Goal: Complete application form: Complete application form

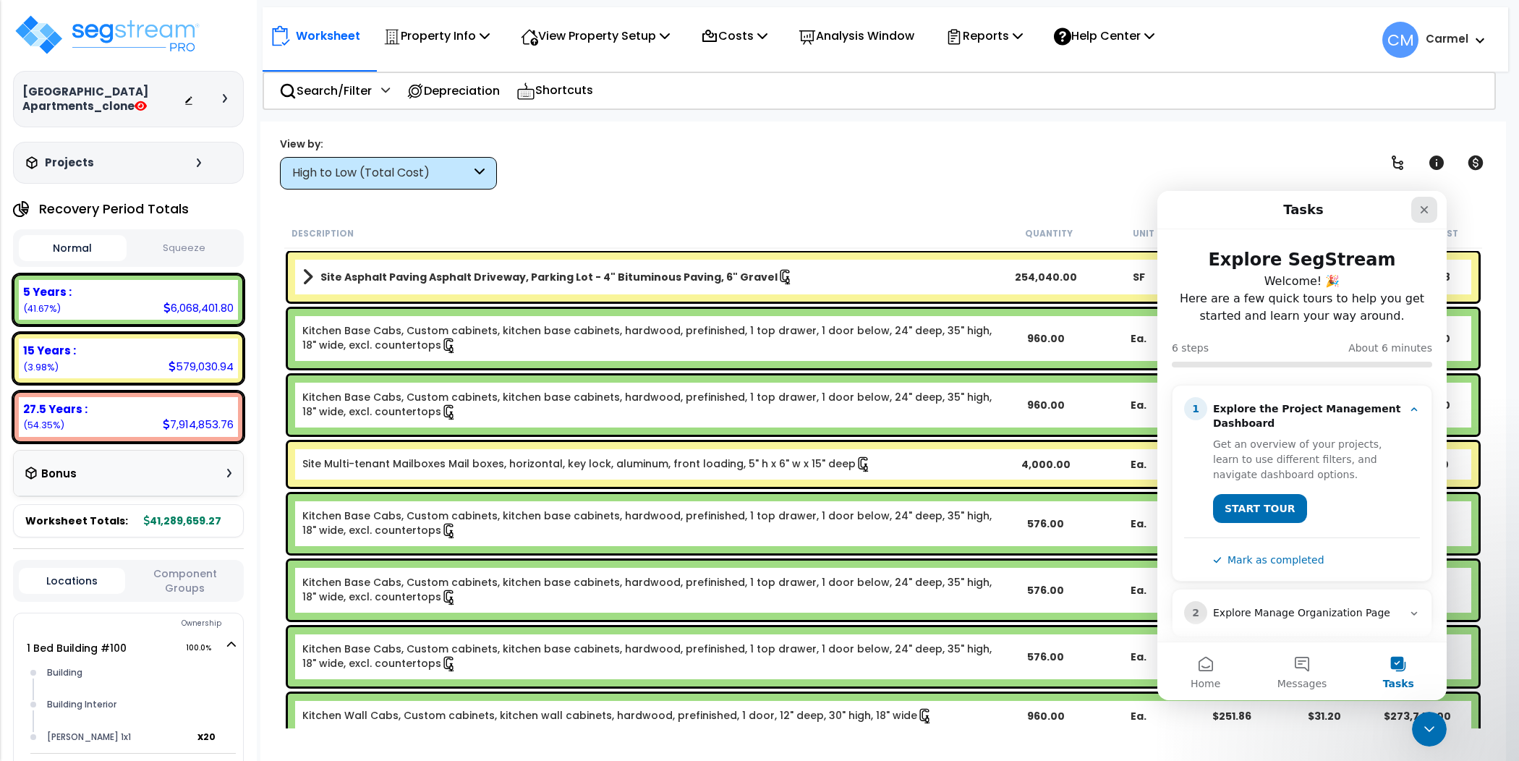
click at [1420, 211] on icon "Close" at bounding box center [1425, 210] width 12 height 12
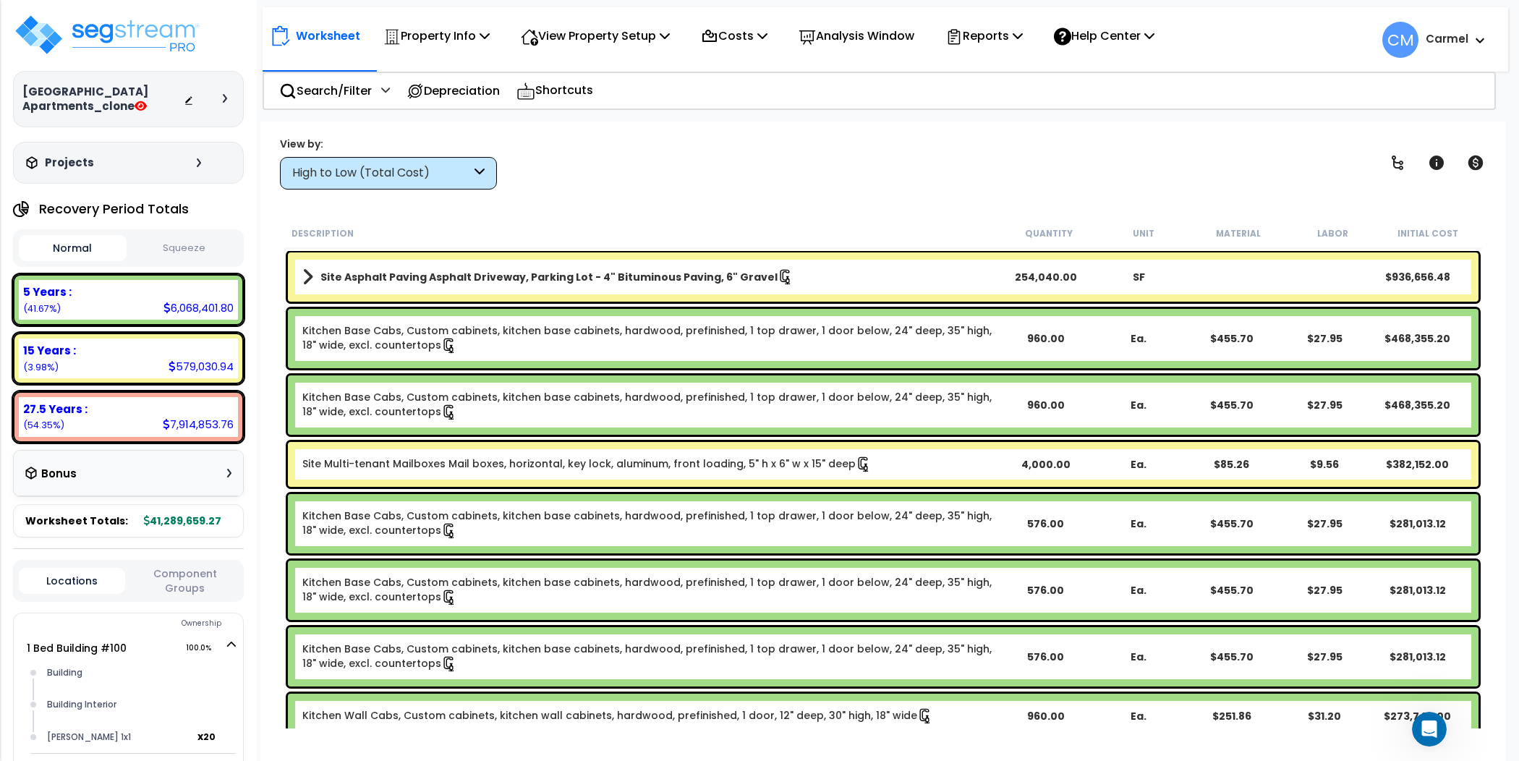
click at [639, 148] on div "View by: High to Low (Total Cost) High to Low (Total Cost)" at bounding box center [883, 163] width 1217 height 54
click at [745, 345] on link "Kitchen Base Cabs, Custom cabinets, kitchen base cabinets, hardwood, prefinishe…" at bounding box center [650, 338] width 697 height 30
click at [408, 159] on div "High to Low (Total Cost)" at bounding box center [388, 173] width 217 height 33
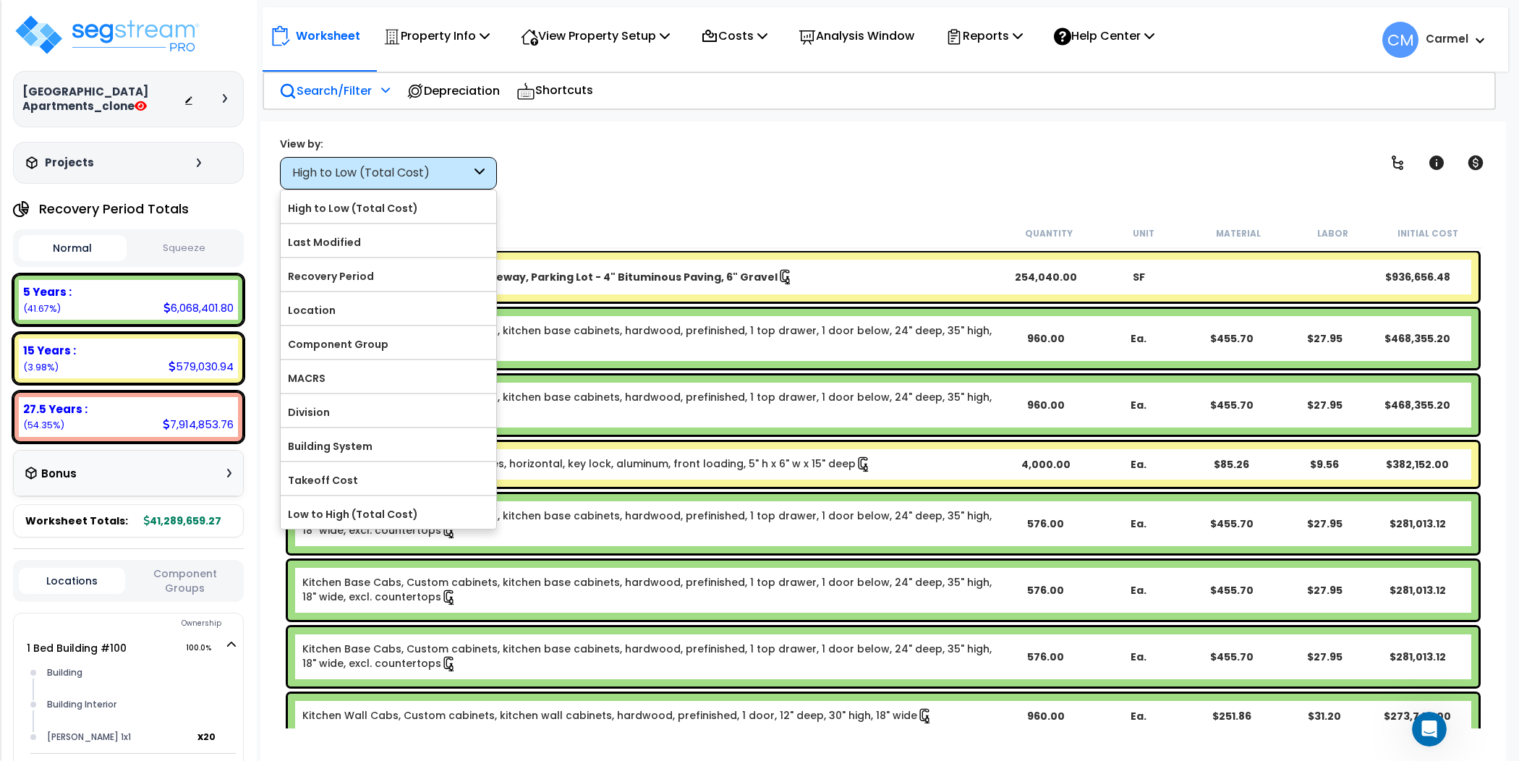
click at [346, 90] on p "Search/Filter" at bounding box center [325, 91] width 93 height 20
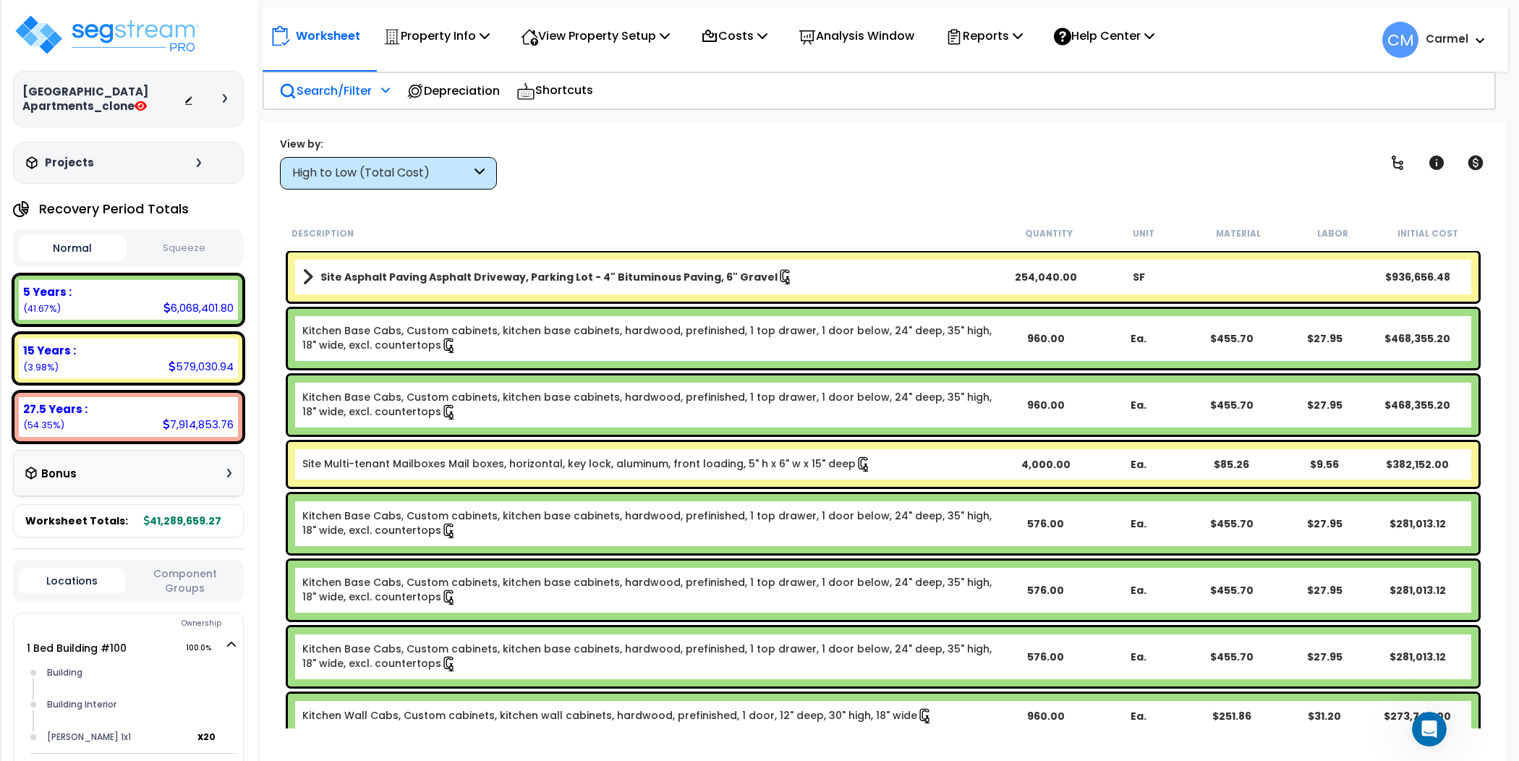
click at [327, 93] on p "Search/Filter" at bounding box center [325, 91] width 93 height 20
click at [384, 85] on icon at bounding box center [385, 90] width 9 height 10
click at [288, 81] on p "Search/Filter" at bounding box center [325, 91] width 93 height 20
click at [457, 150] on div "View by:" at bounding box center [388, 144] width 217 height 14
click at [453, 165] on div "High to Low (Total Cost)" at bounding box center [381, 173] width 179 height 17
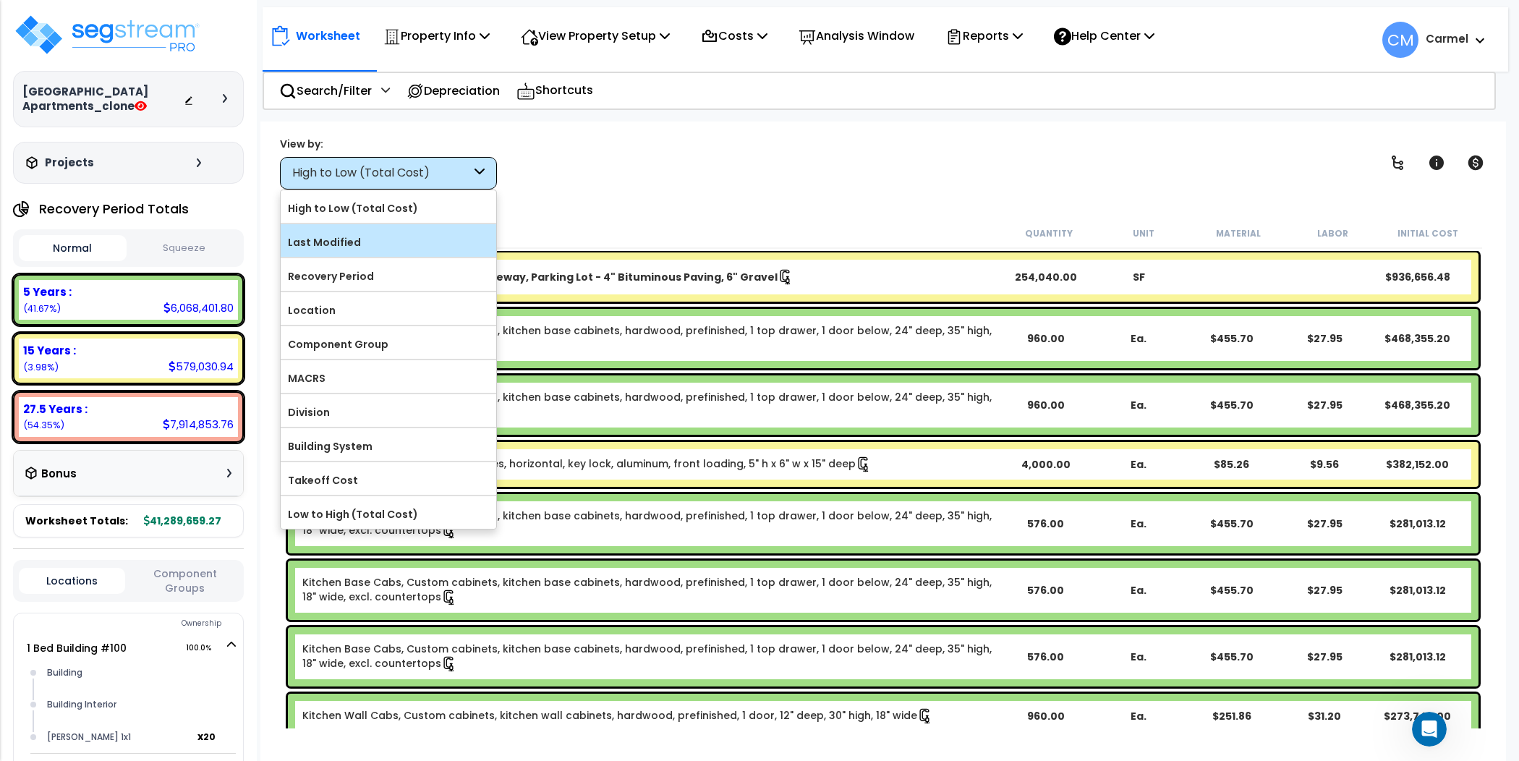
click at [419, 234] on label "Last Modified" at bounding box center [389, 243] width 216 height 22
click at [0, 0] on input "Last Modified" at bounding box center [0, 0] width 0 height 0
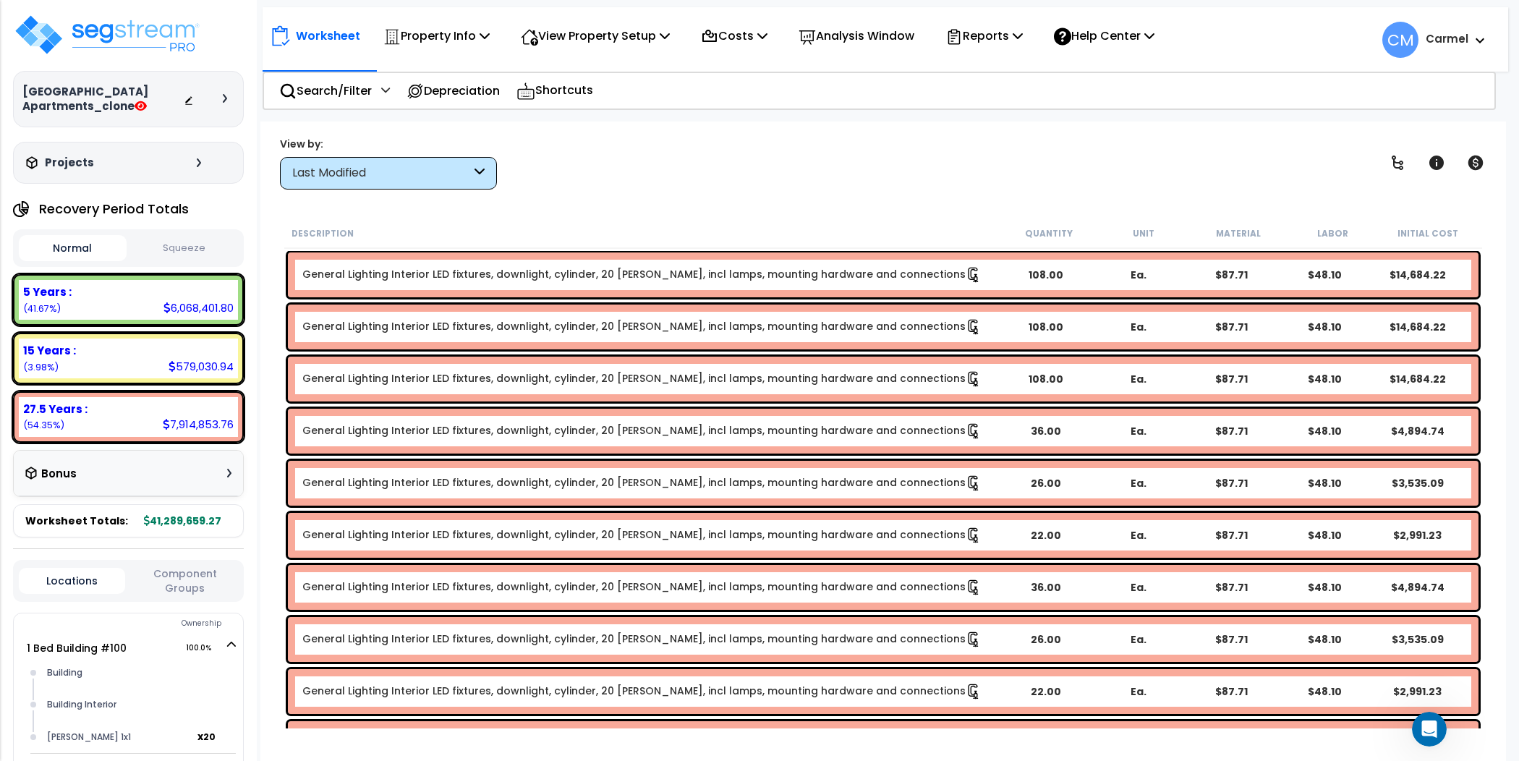
click at [424, 169] on div "Last Modified" at bounding box center [381, 173] width 179 height 17
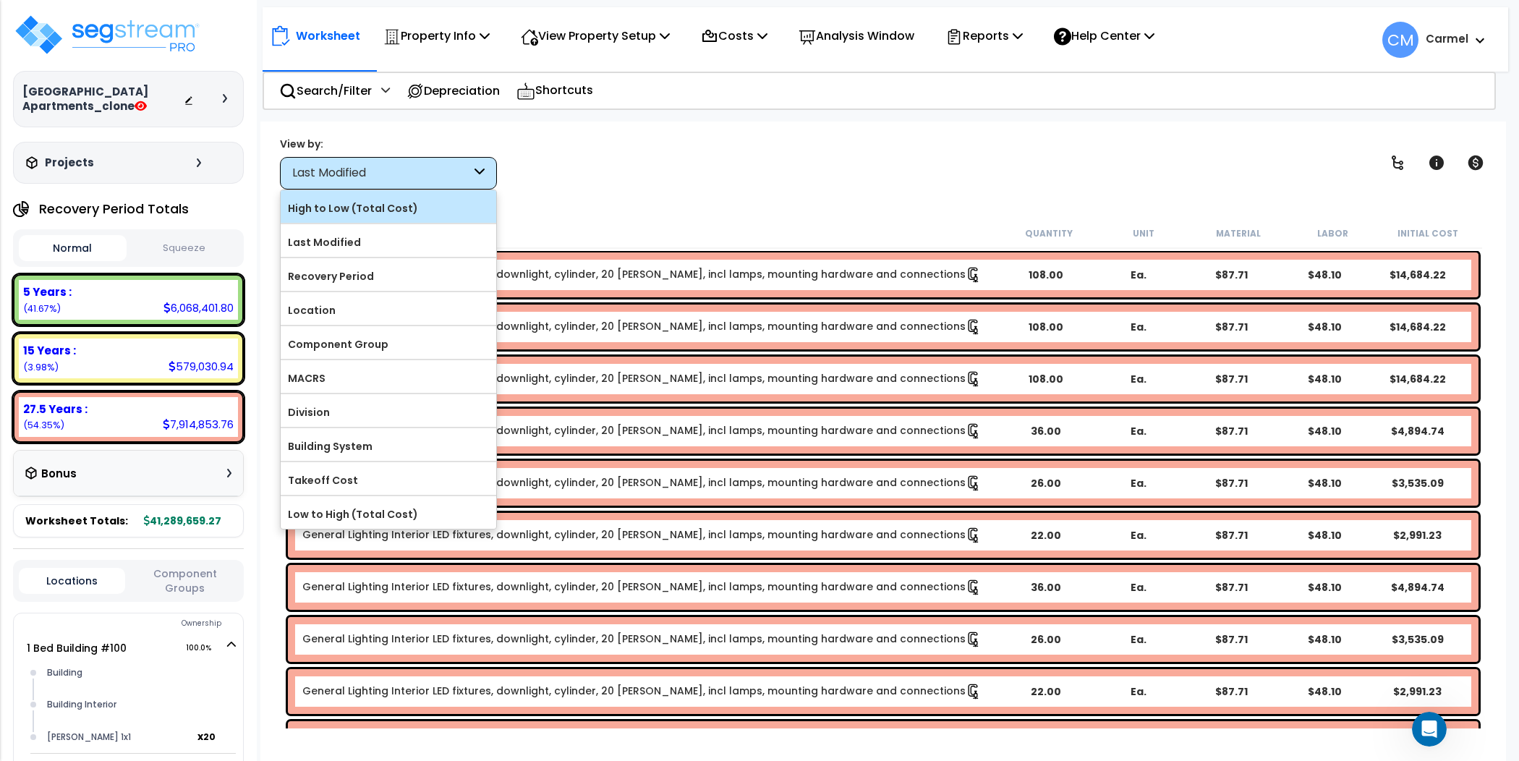
click at [424, 205] on label "High to Low (Total Cost)" at bounding box center [389, 209] width 216 height 22
click at [0, 0] on input "High to Low (Total Cost)" at bounding box center [0, 0] width 0 height 0
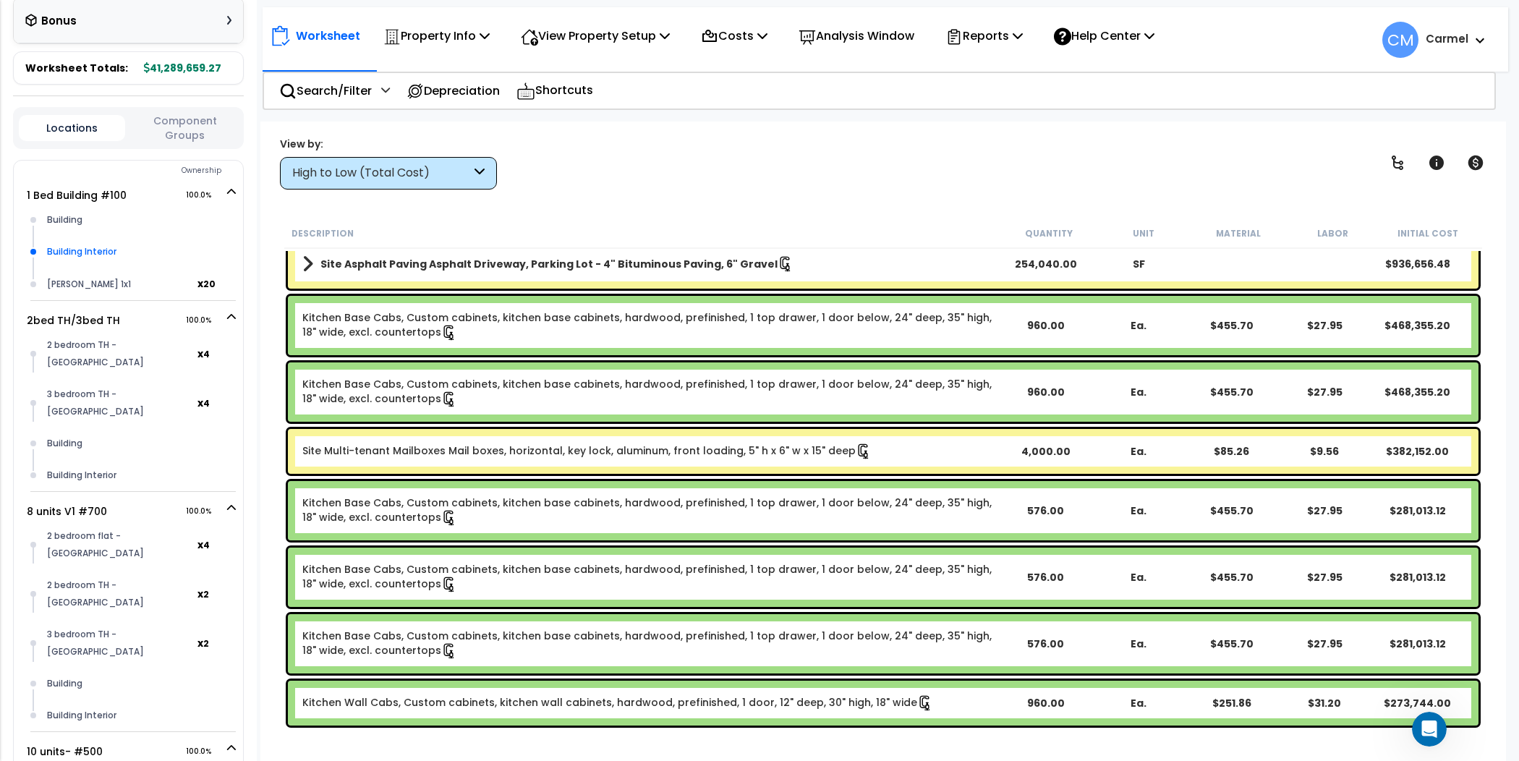
scroll to position [454, 0]
click at [654, 15] on div "Worksheet Property Info Property Setup Add Property Unit Template property Clon…" at bounding box center [886, 32] width 1246 height 51
click at [649, 37] on p "View Property Setup" at bounding box center [595, 36] width 149 height 20
click at [625, 101] on link "View Questionnaire" at bounding box center [585, 99] width 143 height 29
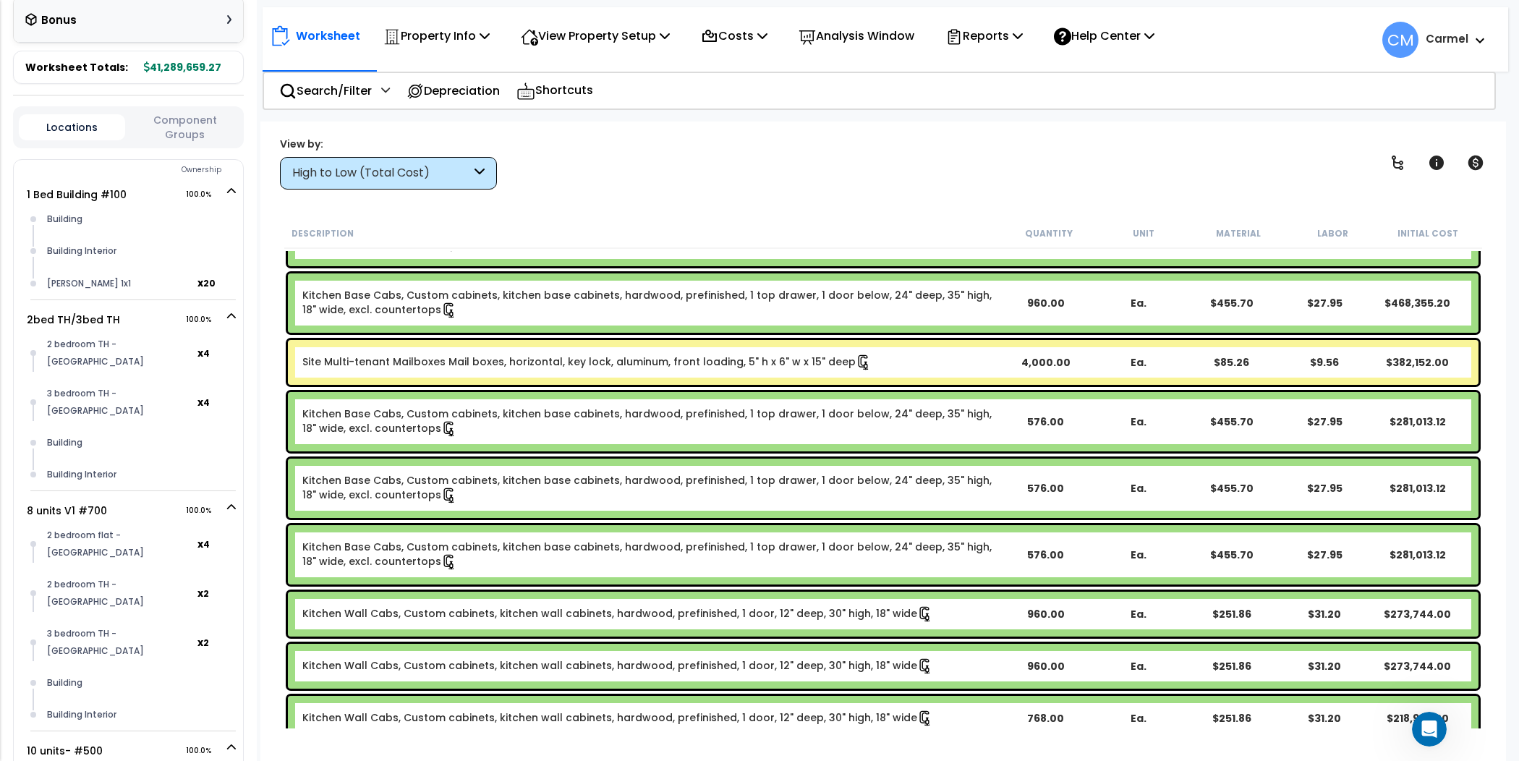
scroll to position [0, 0]
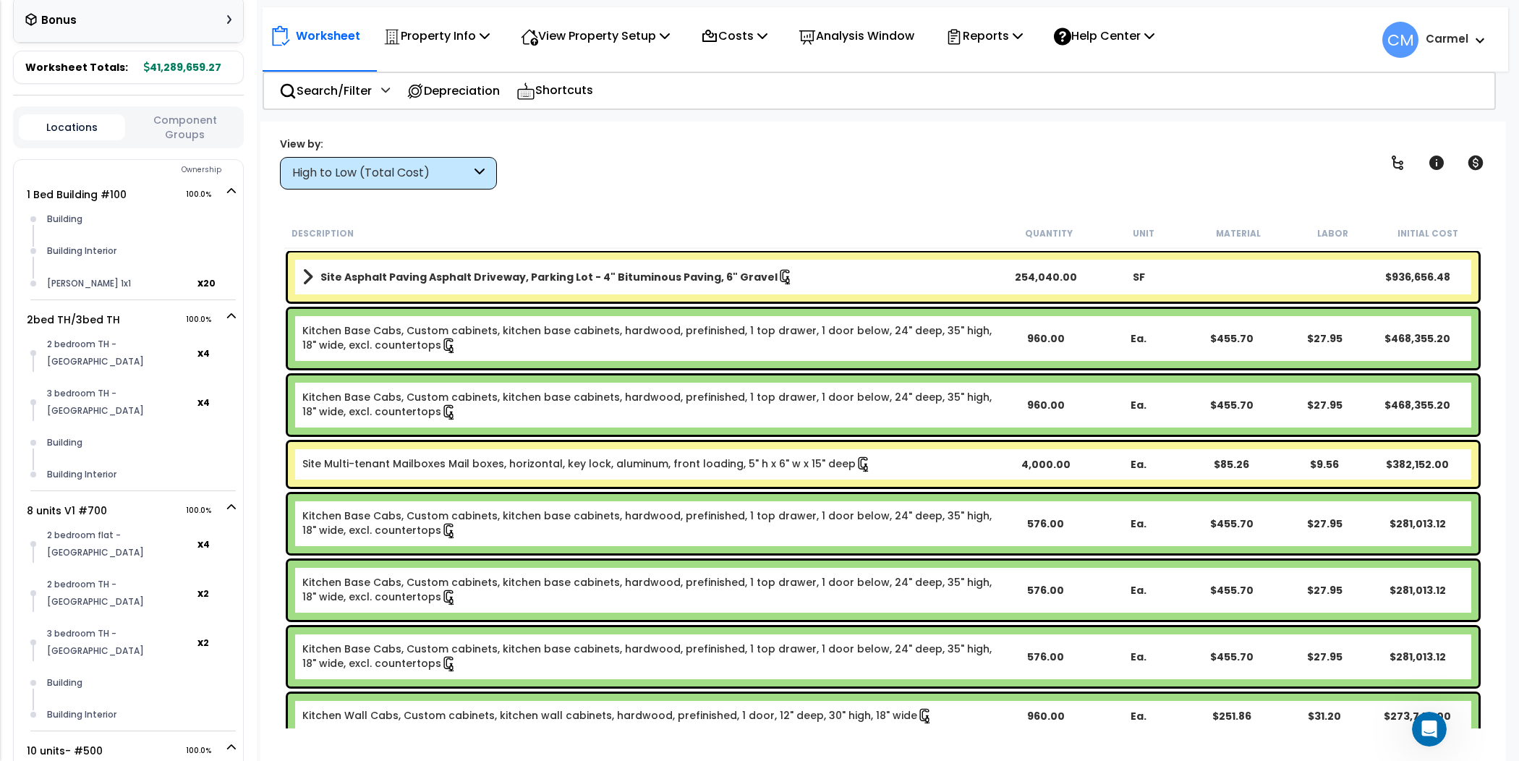
click at [729, 216] on div "Worksheet Property Info Property Setup Add Property Unit Template property Clon…" at bounding box center [883, 502] width 1246 height 761
click at [1396, 169] on icon at bounding box center [1397, 162] width 17 height 17
click at [1398, 161] on icon at bounding box center [1397, 162] width 17 height 17
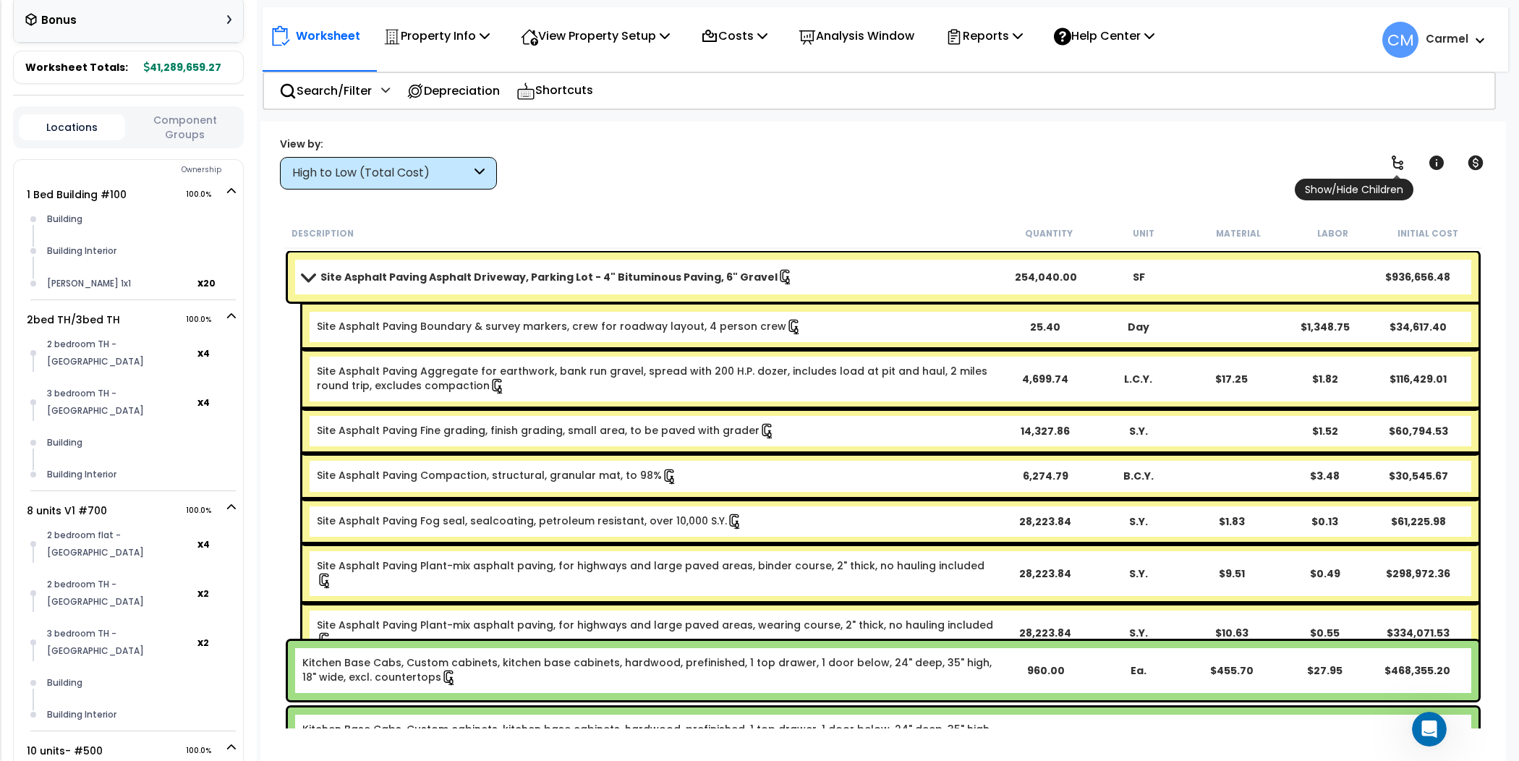
click at [1405, 152] on link at bounding box center [1398, 163] width 32 height 32
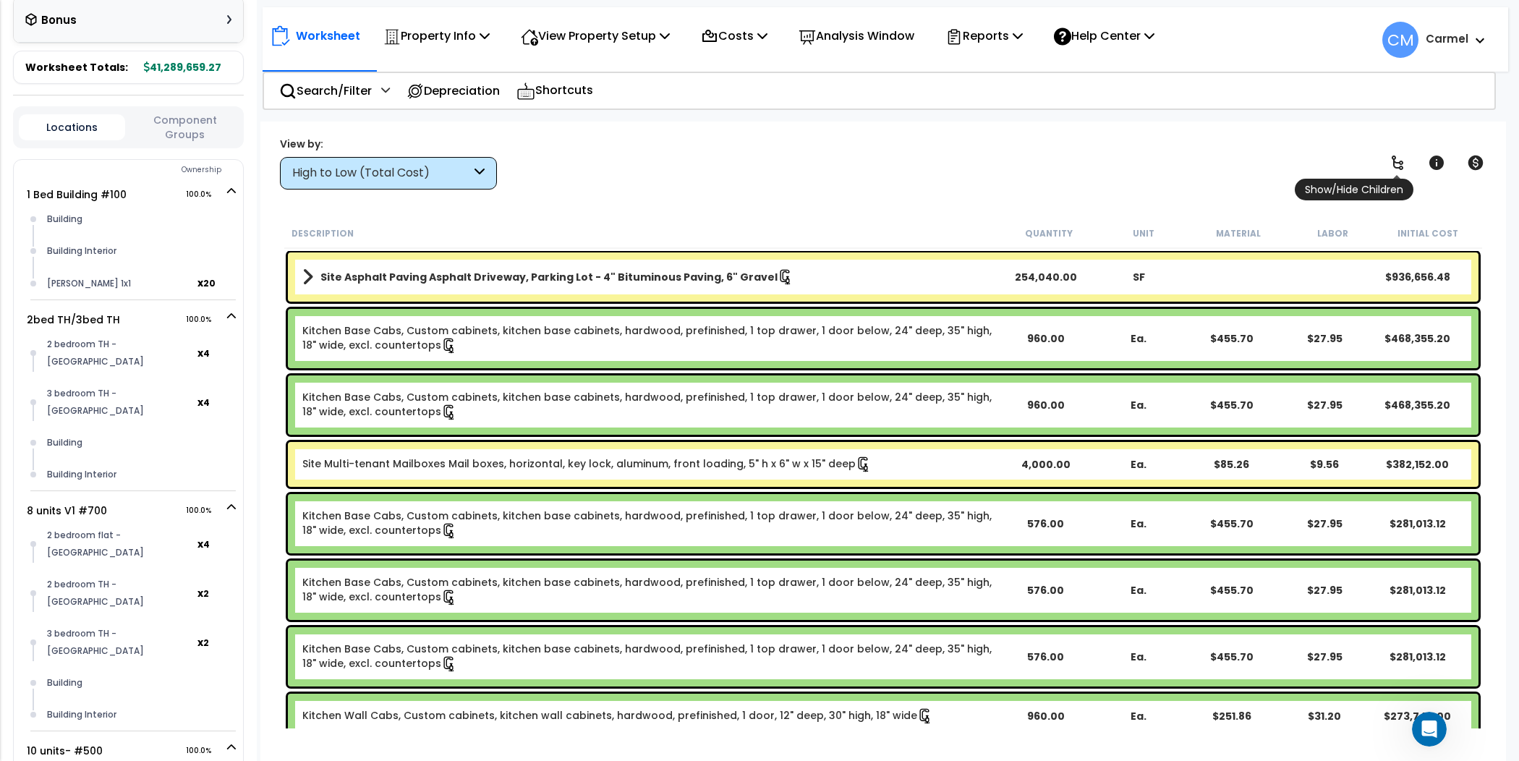
click at [1405, 161] on icon at bounding box center [1397, 162] width 17 height 17
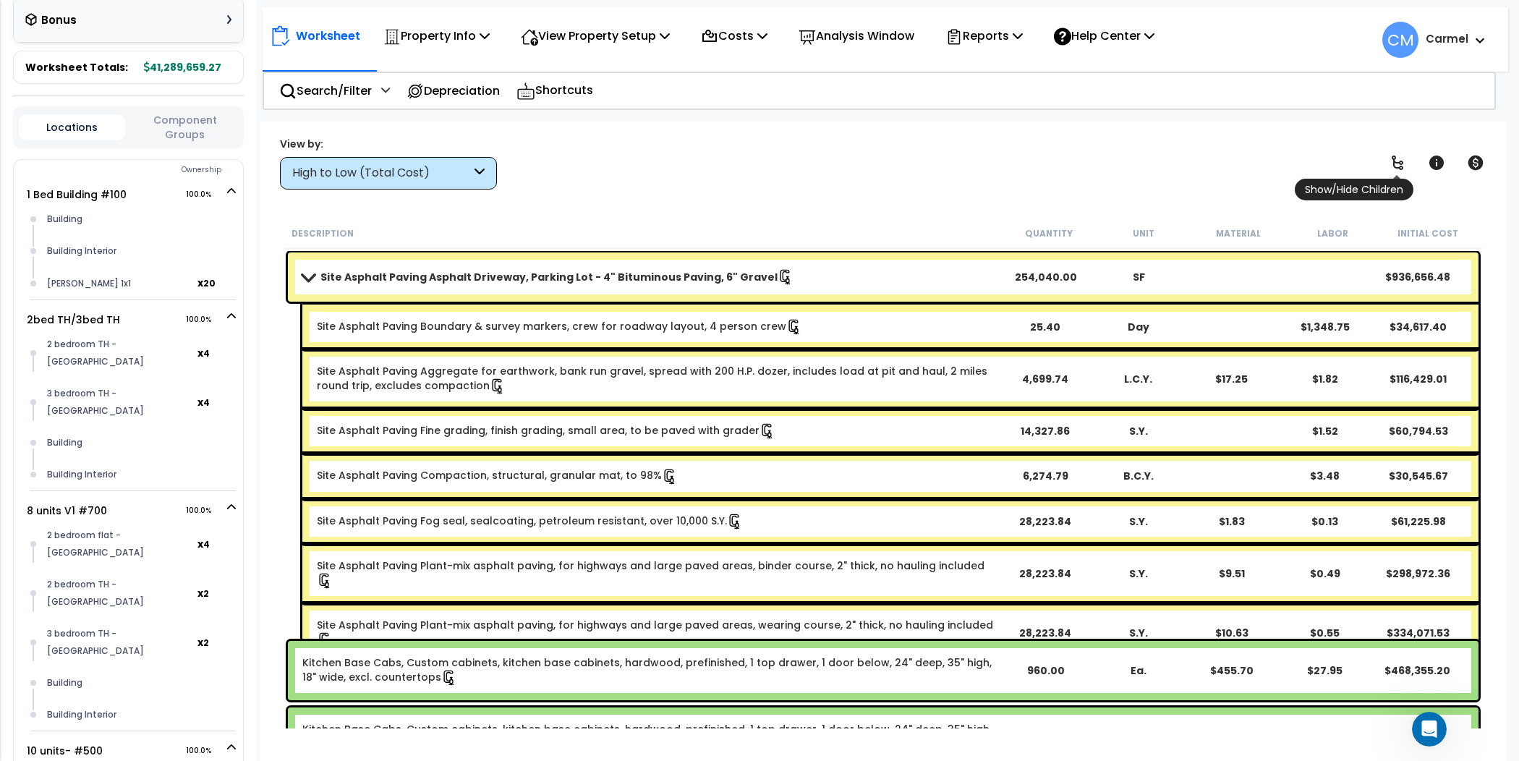
click at [1405, 161] on icon at bounding box center [1397, 162] width 17 height 17
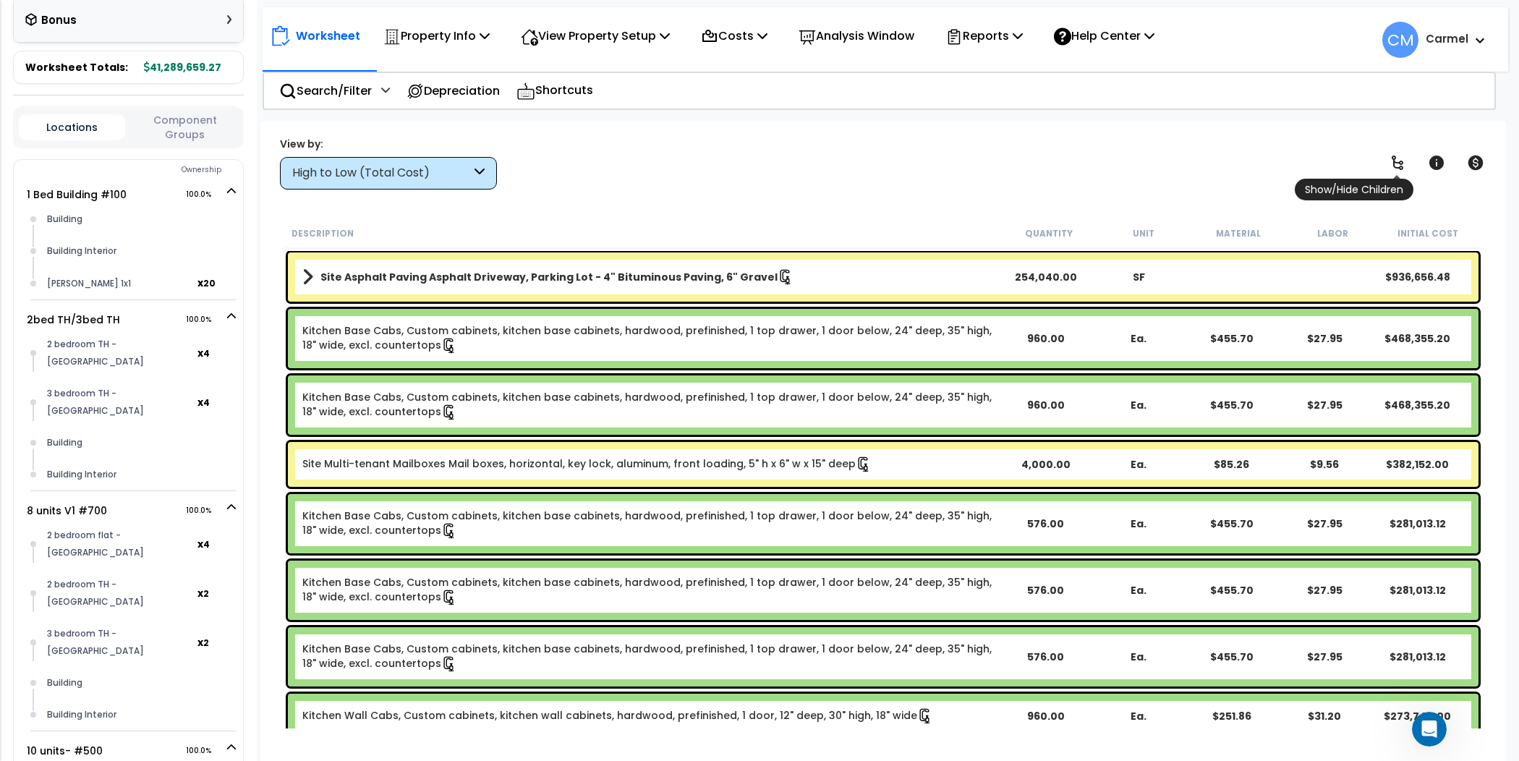
click at [1405, 161] on icon at bounding box center [1397, 162] width 17 height 17
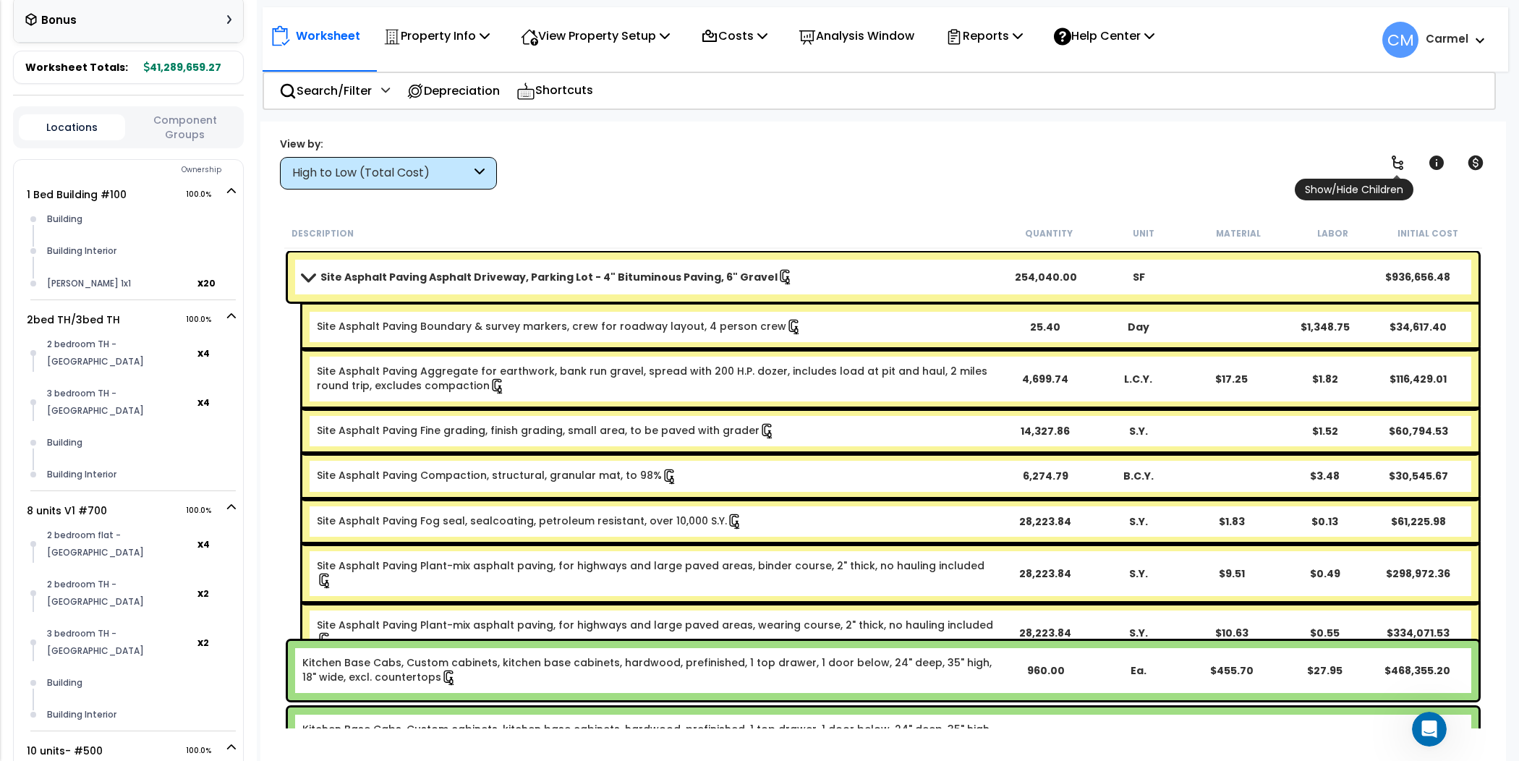
click at [1405, 161] on icon at bounding box center [1397, 162] width 17 height 17
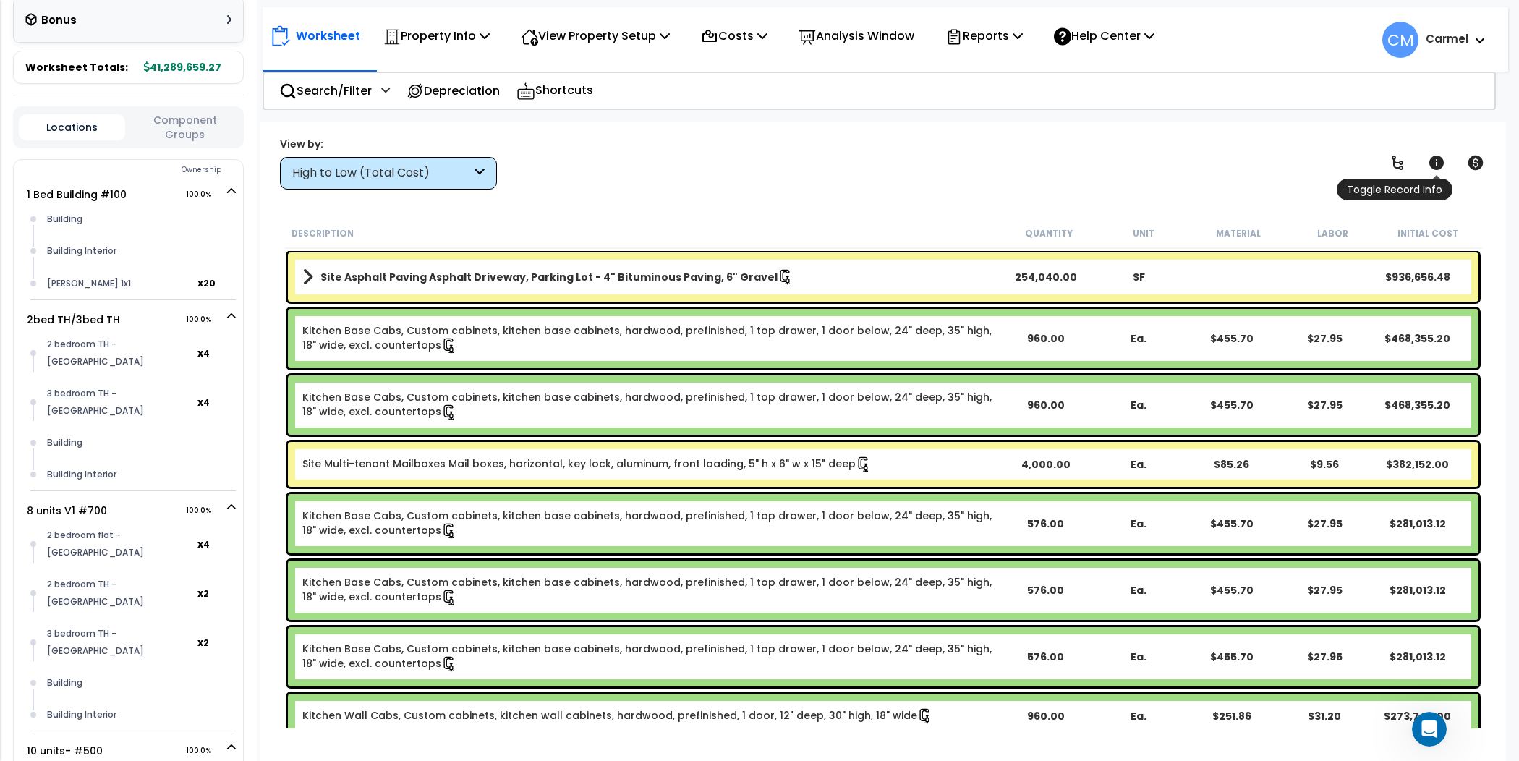
click at [1440, 167] on icon at bounding box center [1437, 163] width 14 height 14
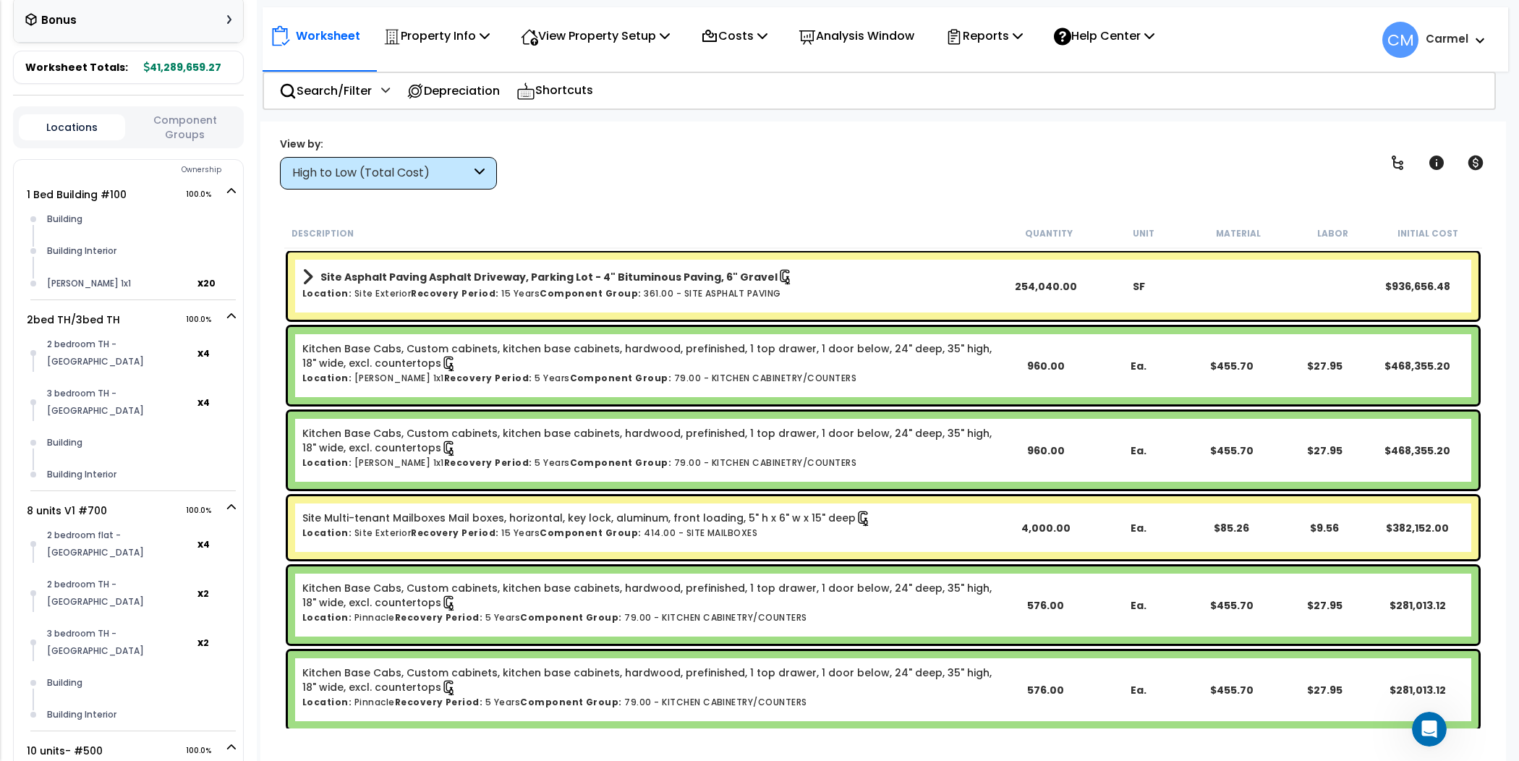
click at [785, 373] on h6 "Location: Petit Jean 1x1 Recovery Period: 5 Years Component Group: 79.00 - KITC…" at bounding box center [650, 377] width 697 height 9
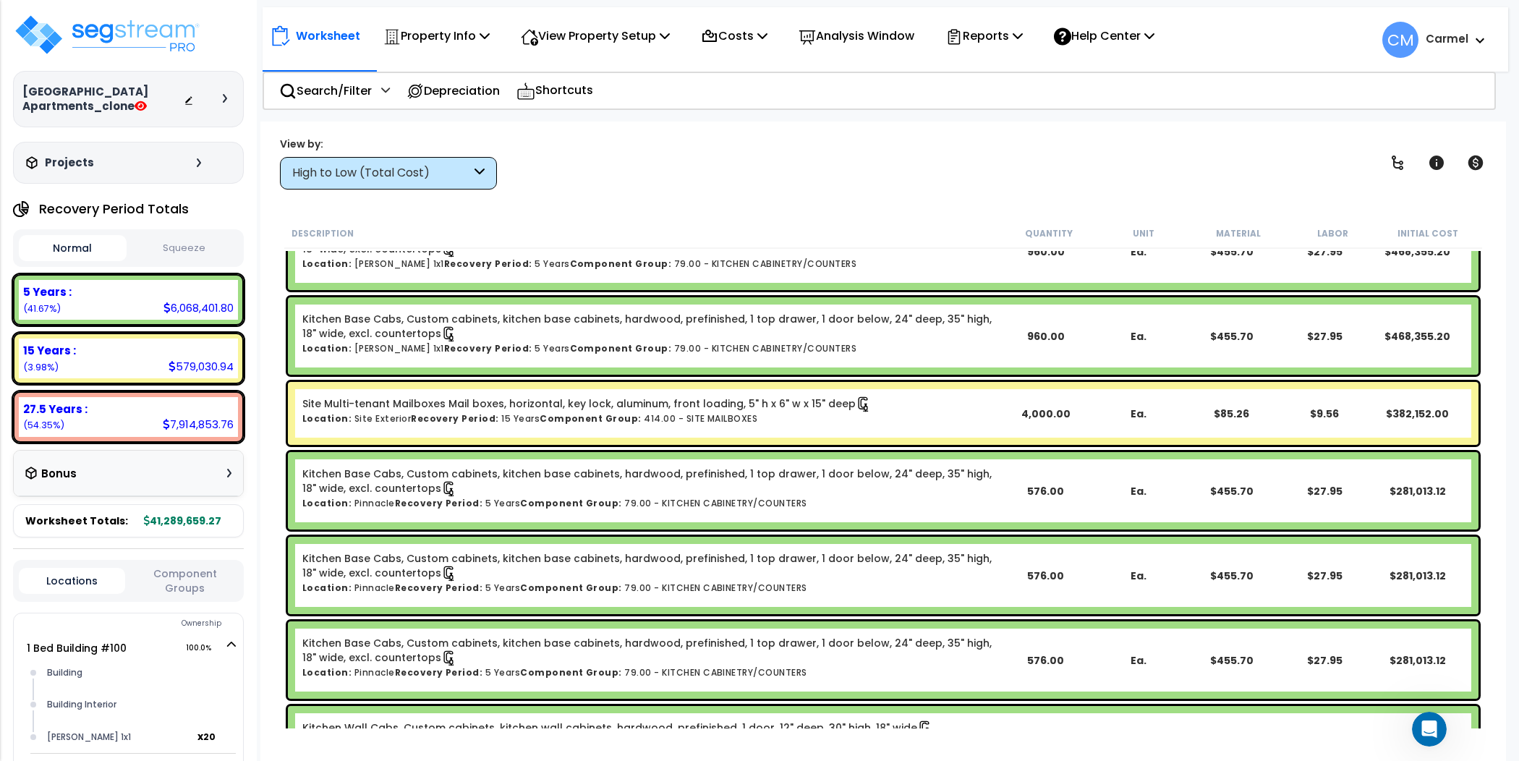
click at [227, 94] on div at bounding box center [229, 98] width 12 height 9
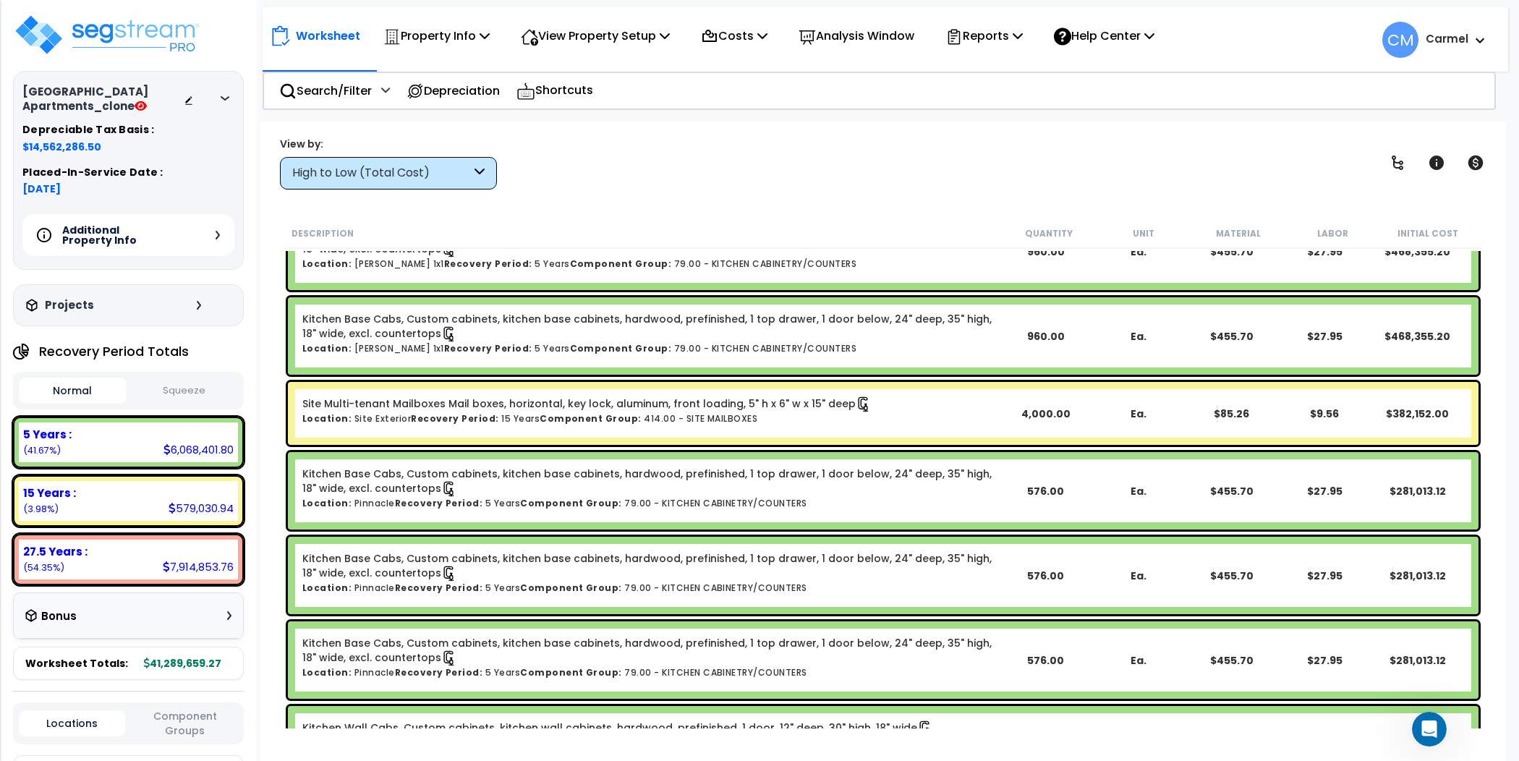
click at [217, 234] on icon at bounding box center [218, 235] width 4 height 9
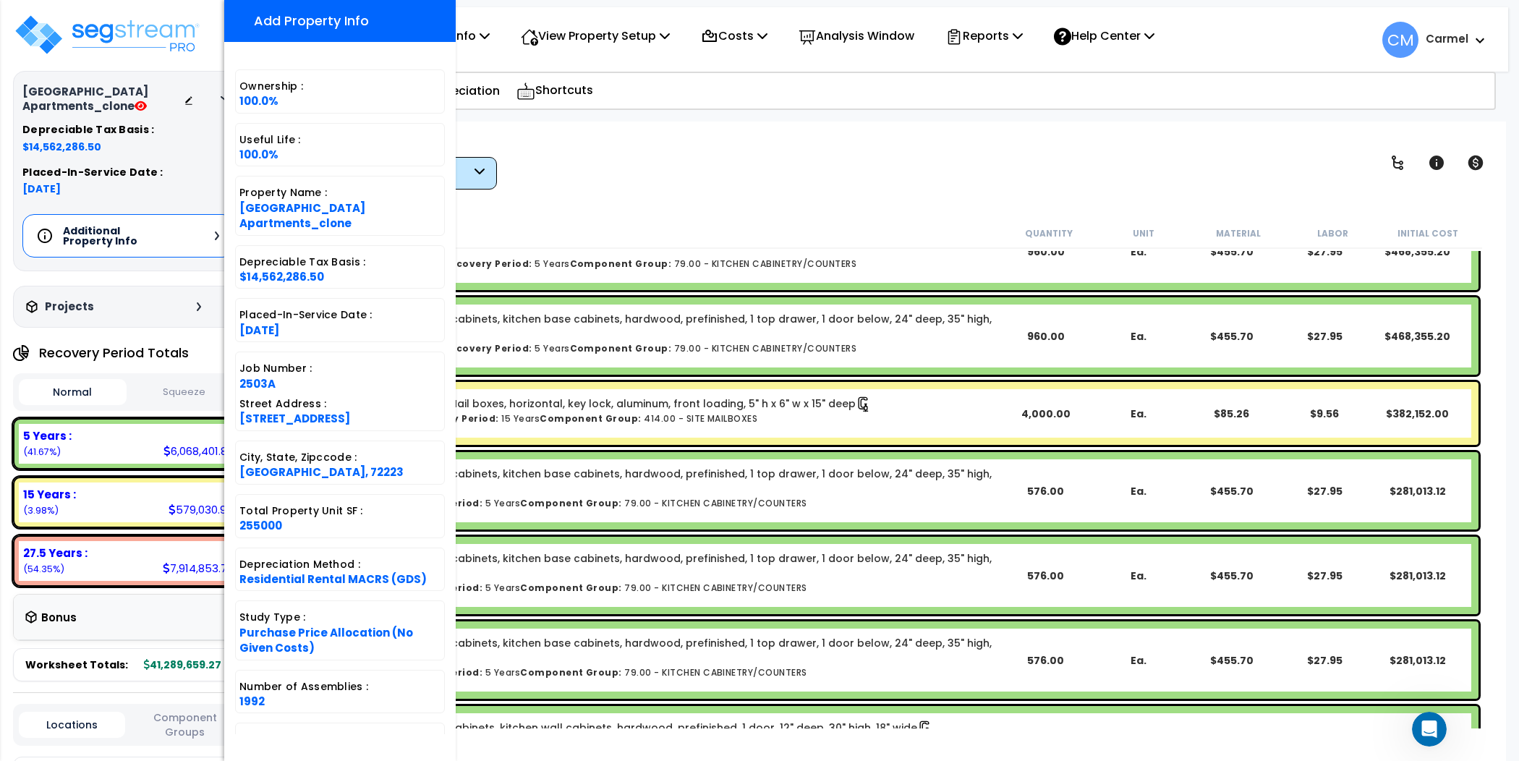
click at [297, 465] on span "Little Rock, AR, 72223" at bounding box center [321, 472] width 164 height 15
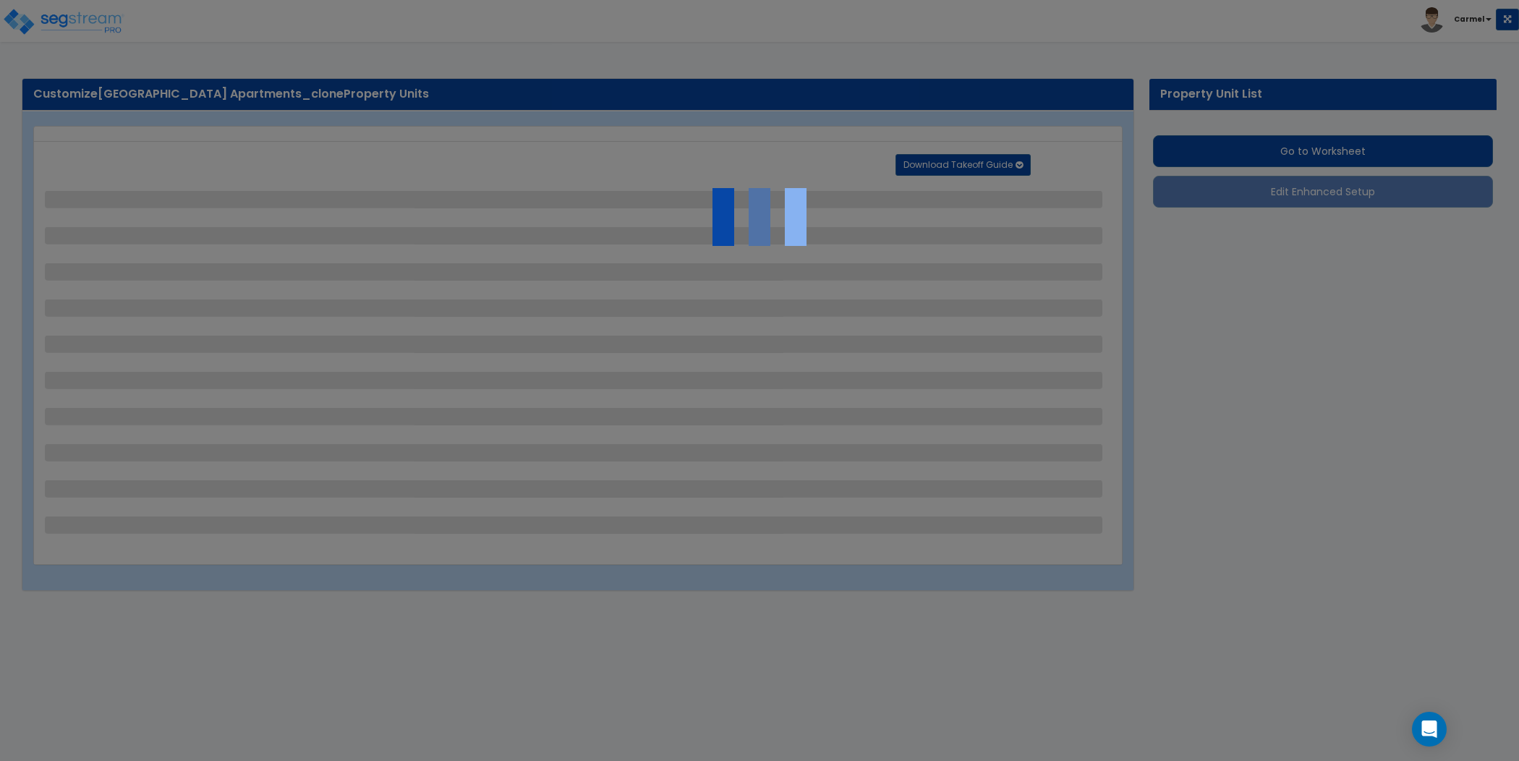
select select "1"
select select "5"
select select "2"
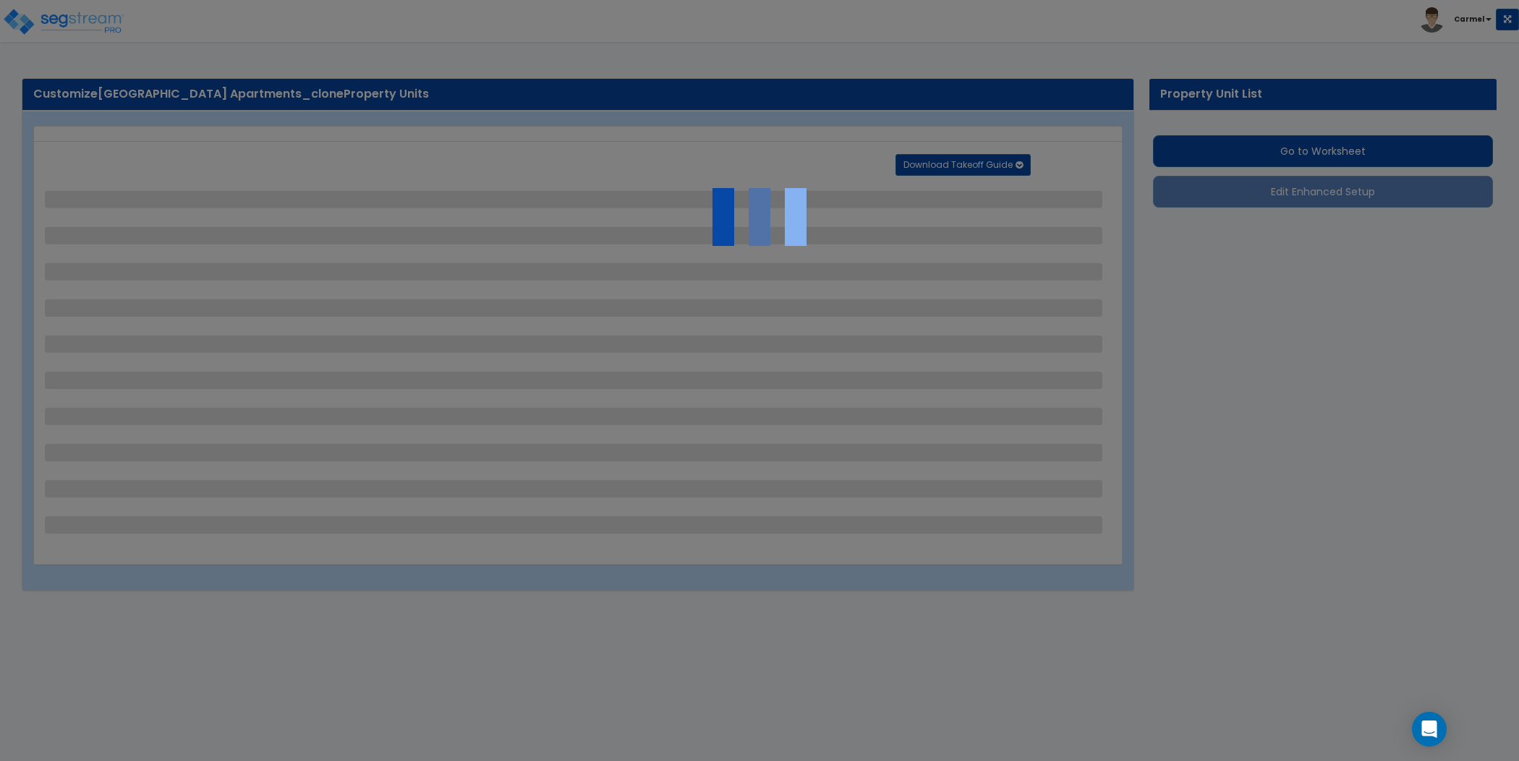
select select "2"
select select "1"
select select "2"
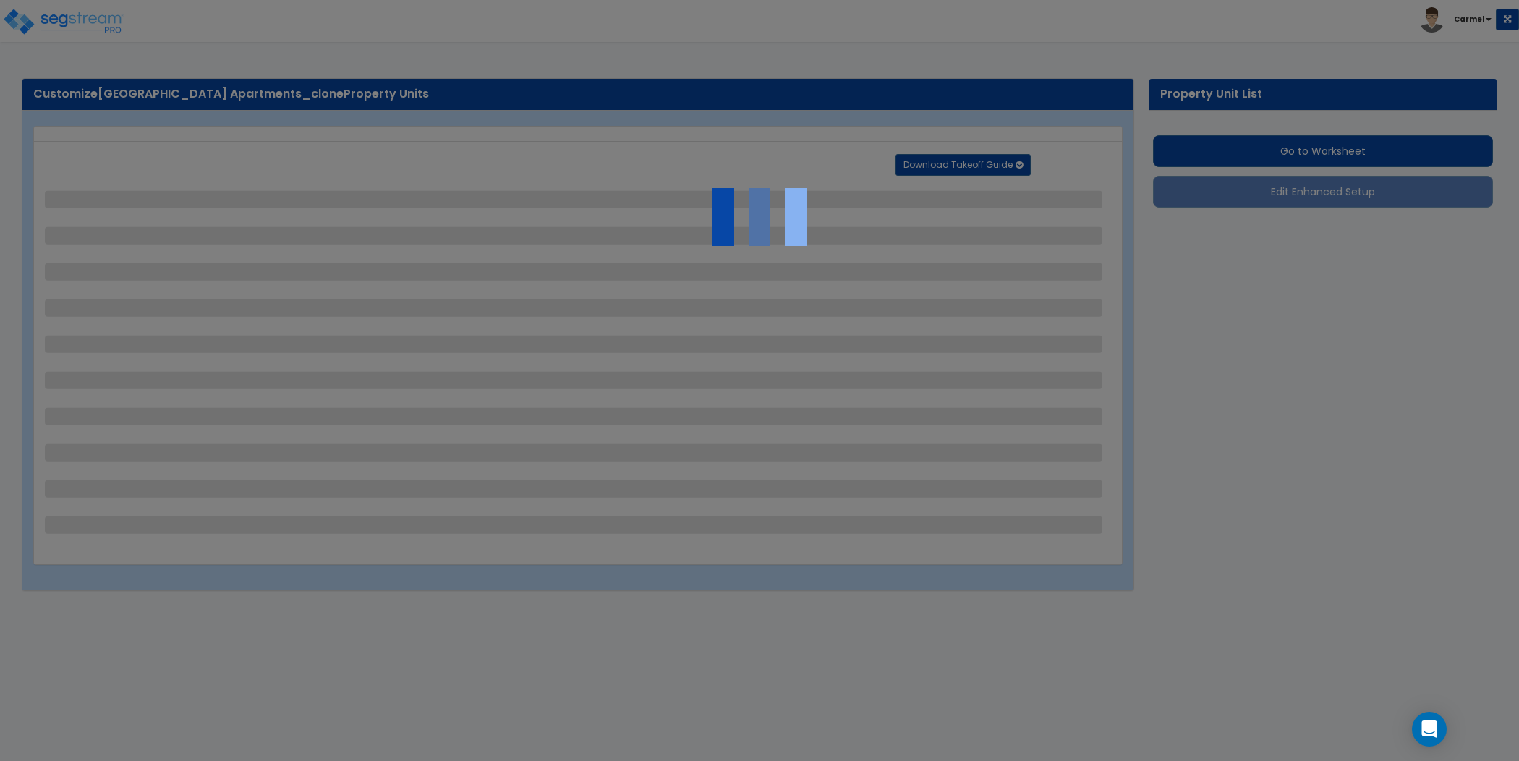
select select "1"
select select "3"
select select "2"
select select "1"
select select "2"
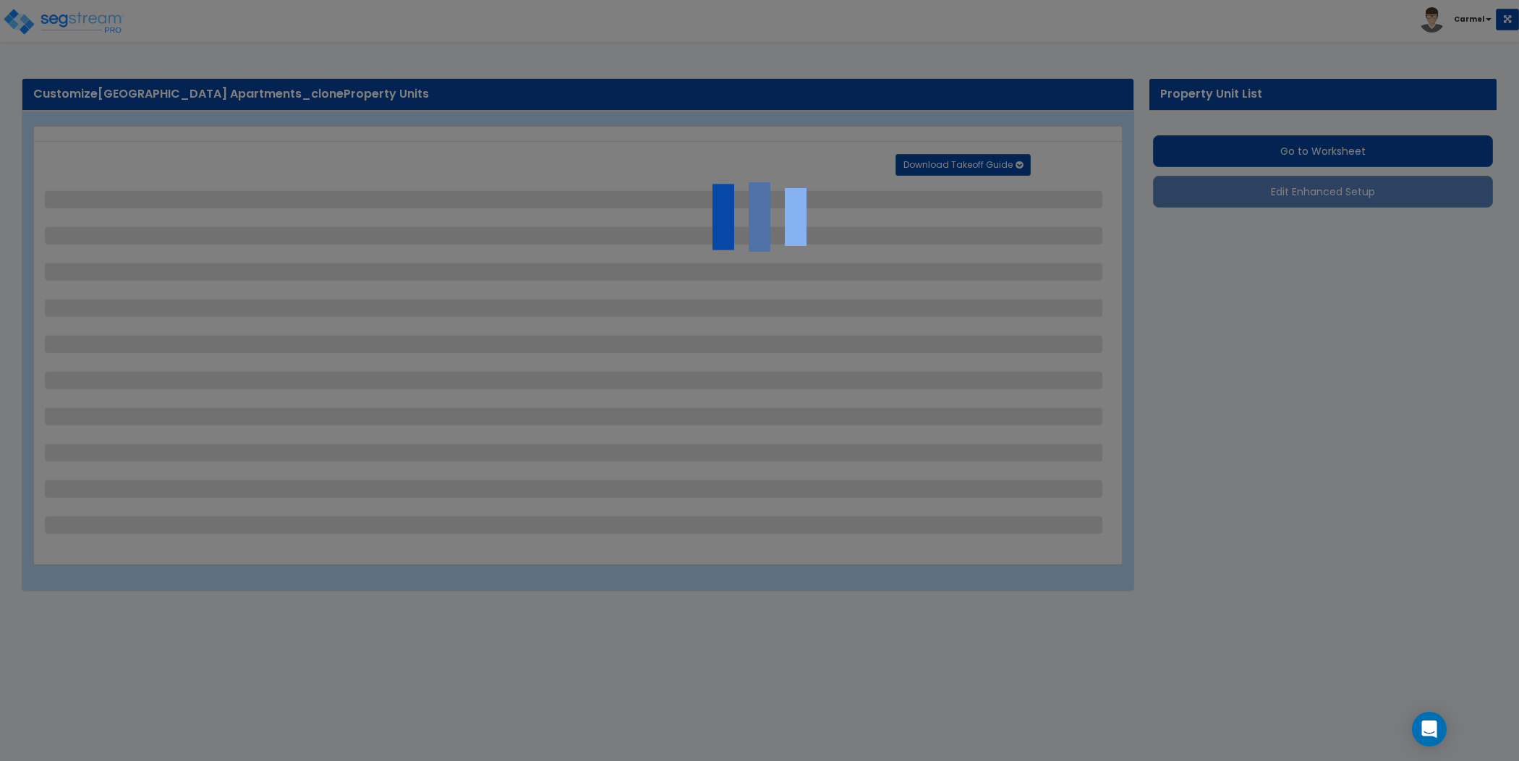
select select "1"
select select "3"
select select "2"
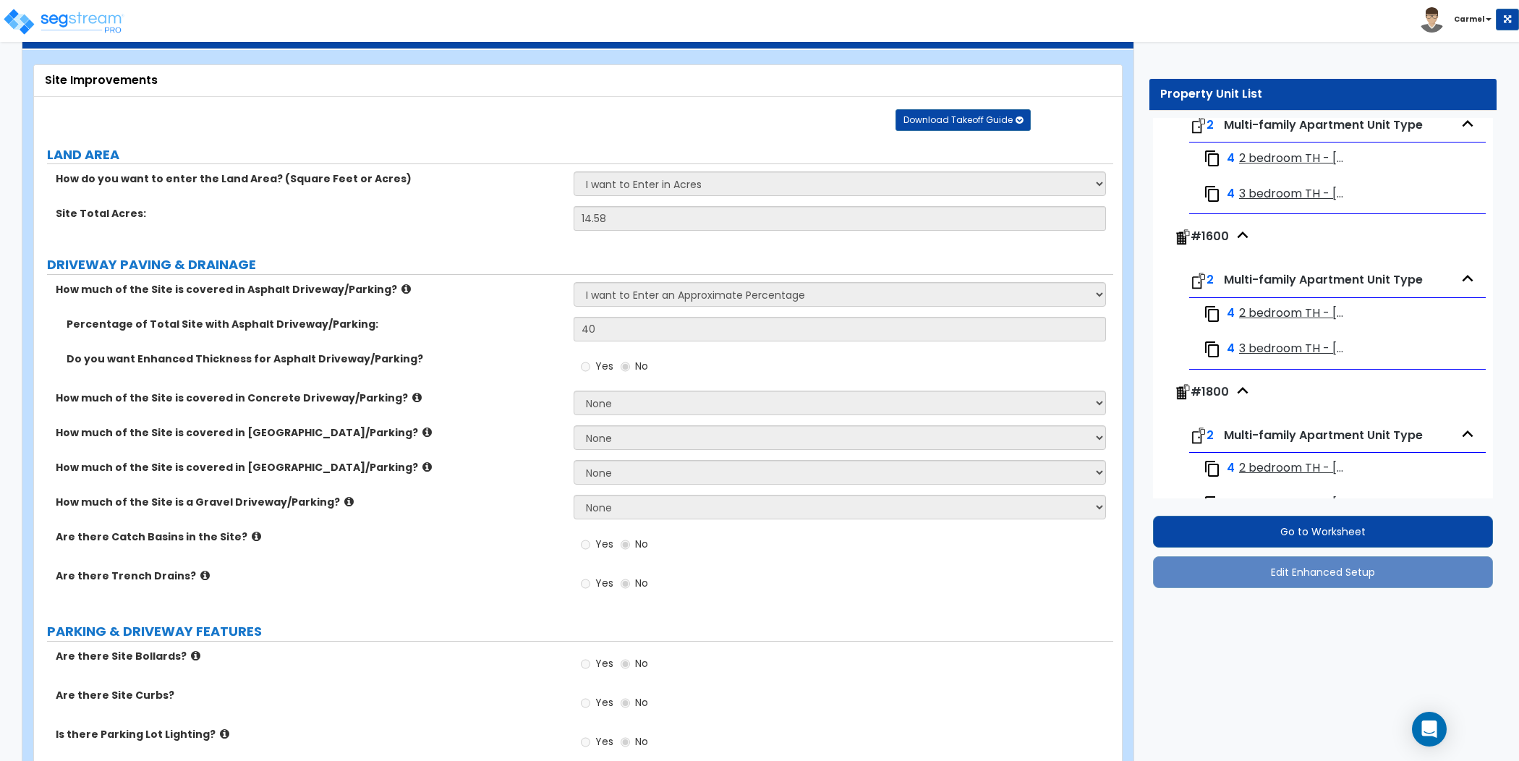
scroll to position [2262, 0]
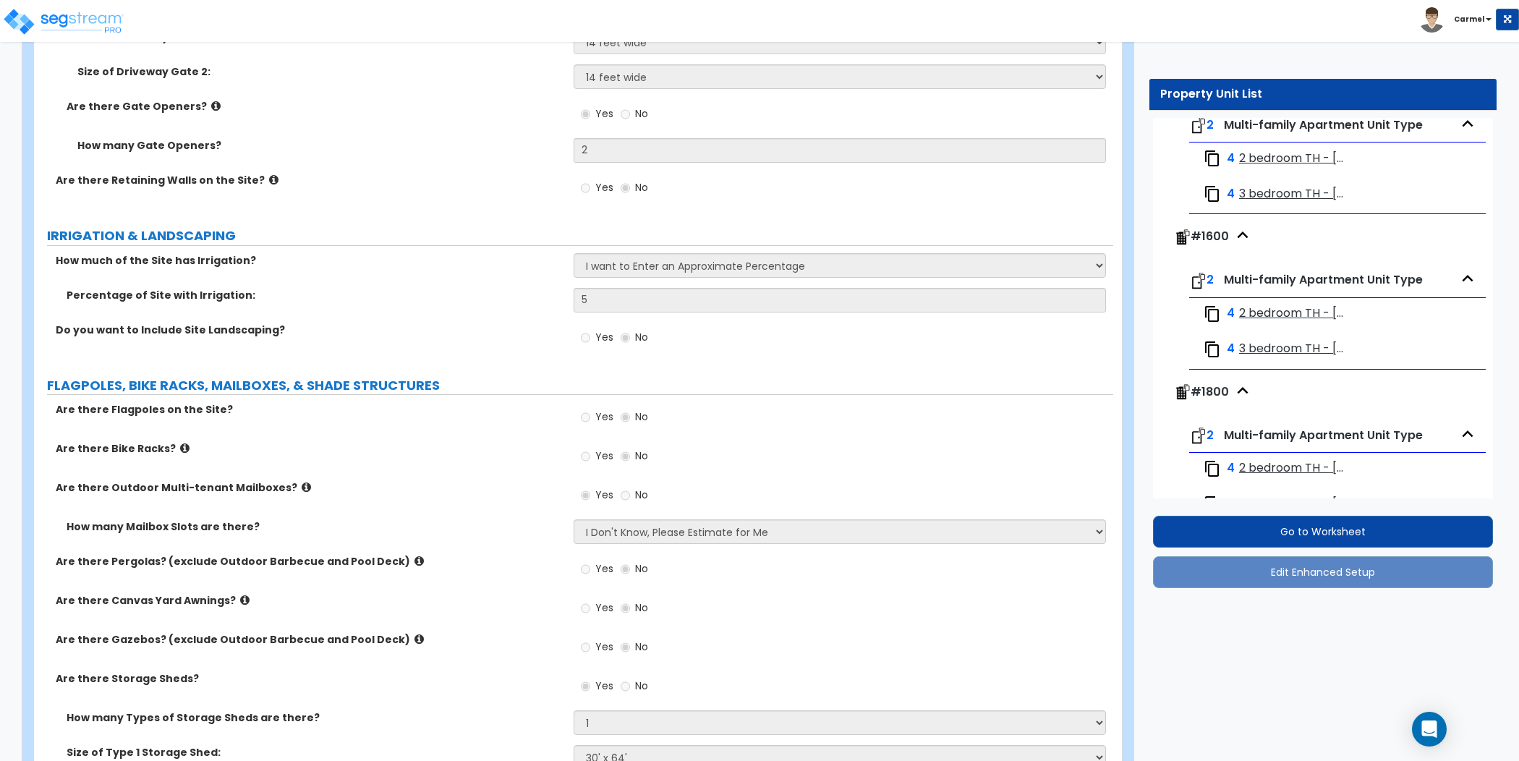
click at [888, 632] on div "Yes No" at bounding box center [844, 651] width 540 height 39
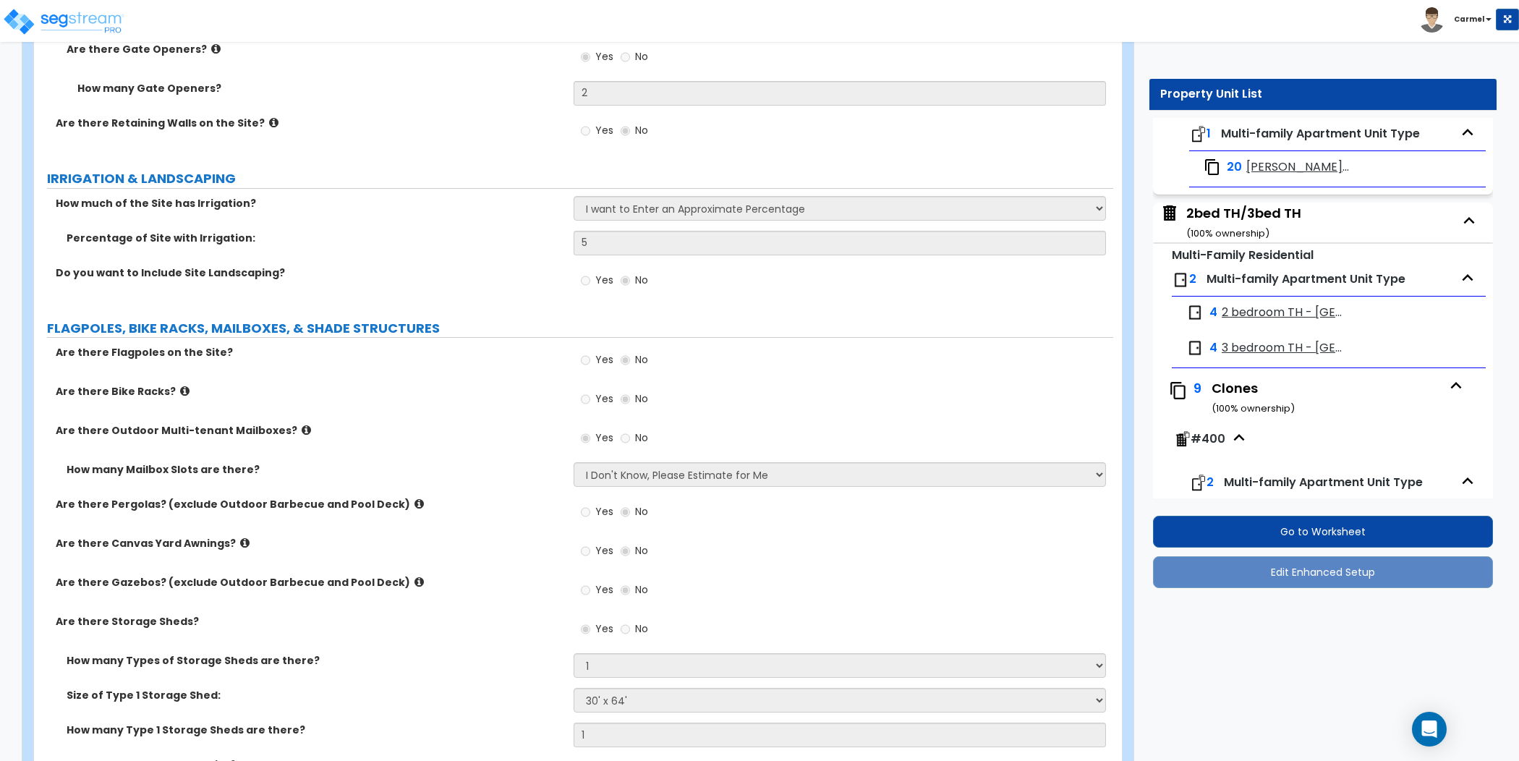
scroll to position [0, 0]
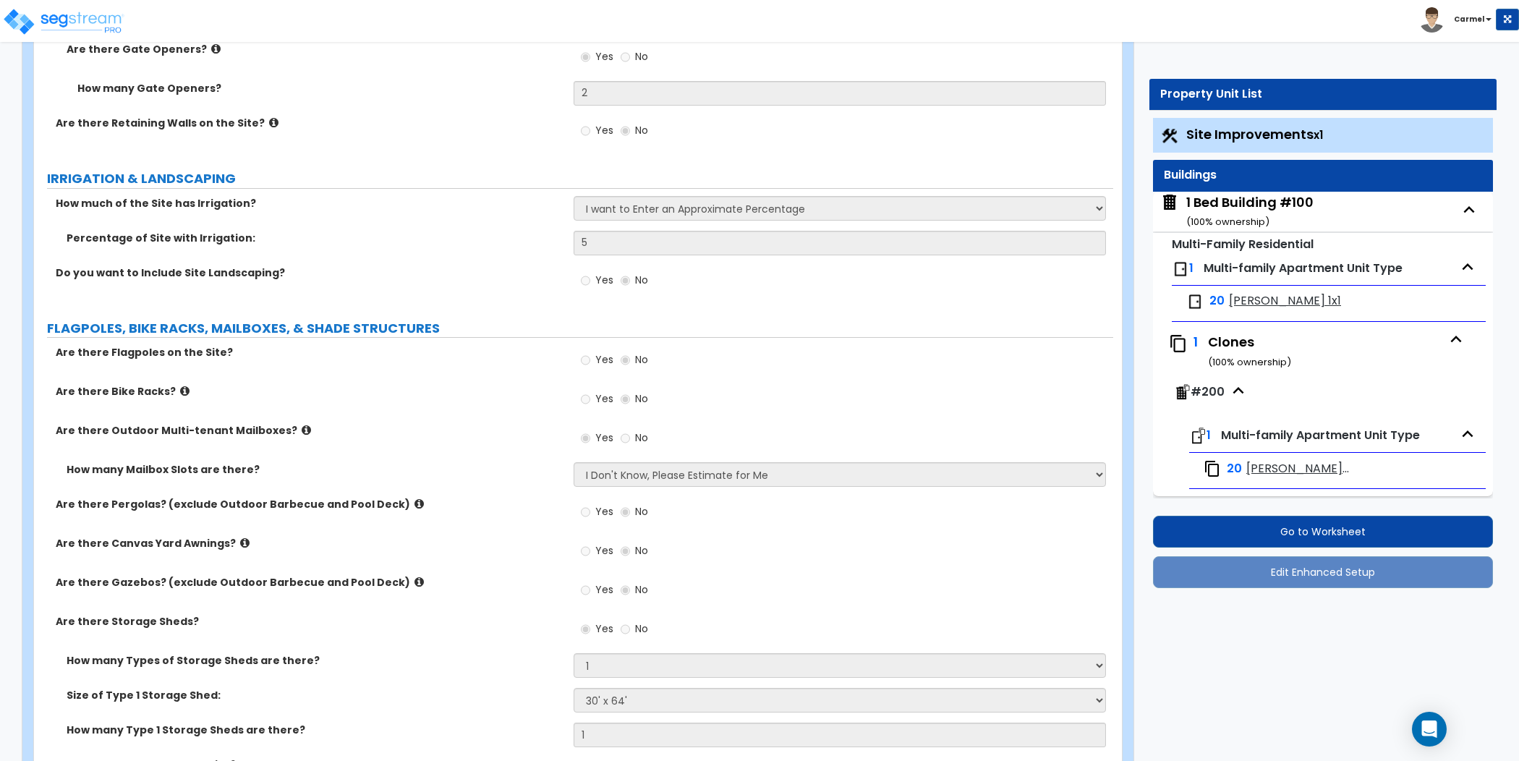
click at [1276, 302] on span "[PERSON_NAME] 1x1" at bounding box center [1285, 301] width 112 height 17
select select "5"
select select "1"
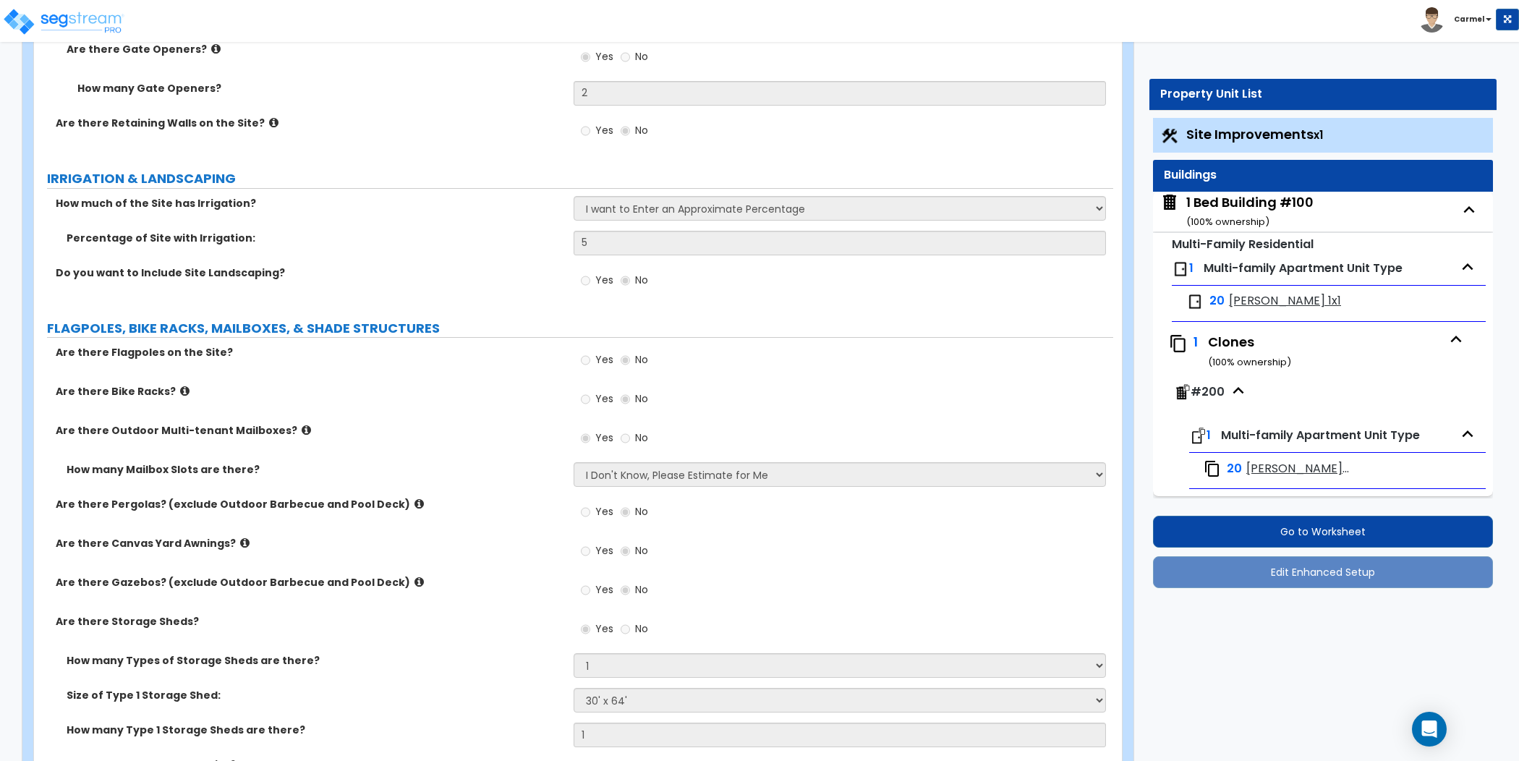
select select "3"
select select "2"
select select "1"
select select "2"
select select "1"
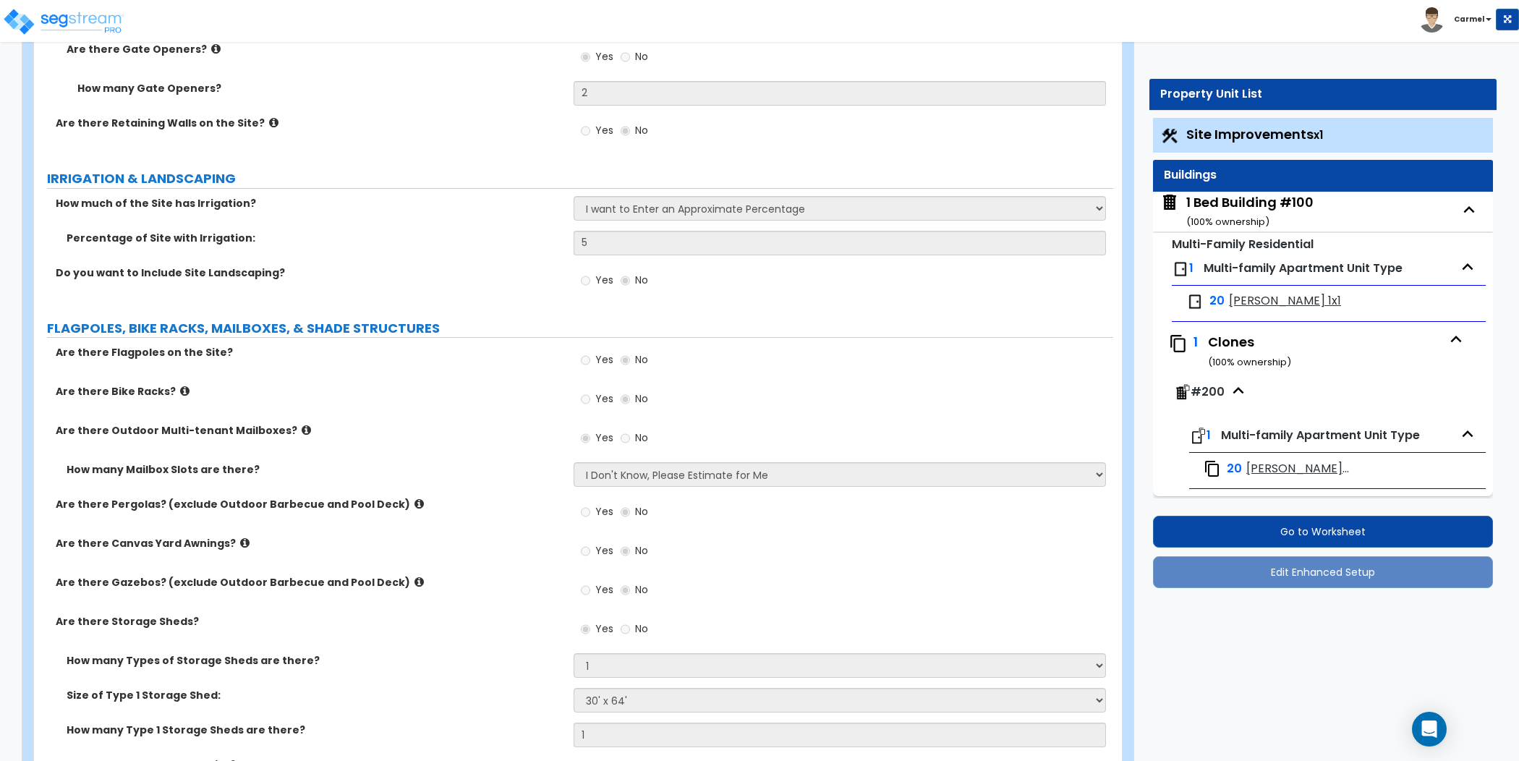
select select "1"
select select "3"
select select "1"
select select "2"
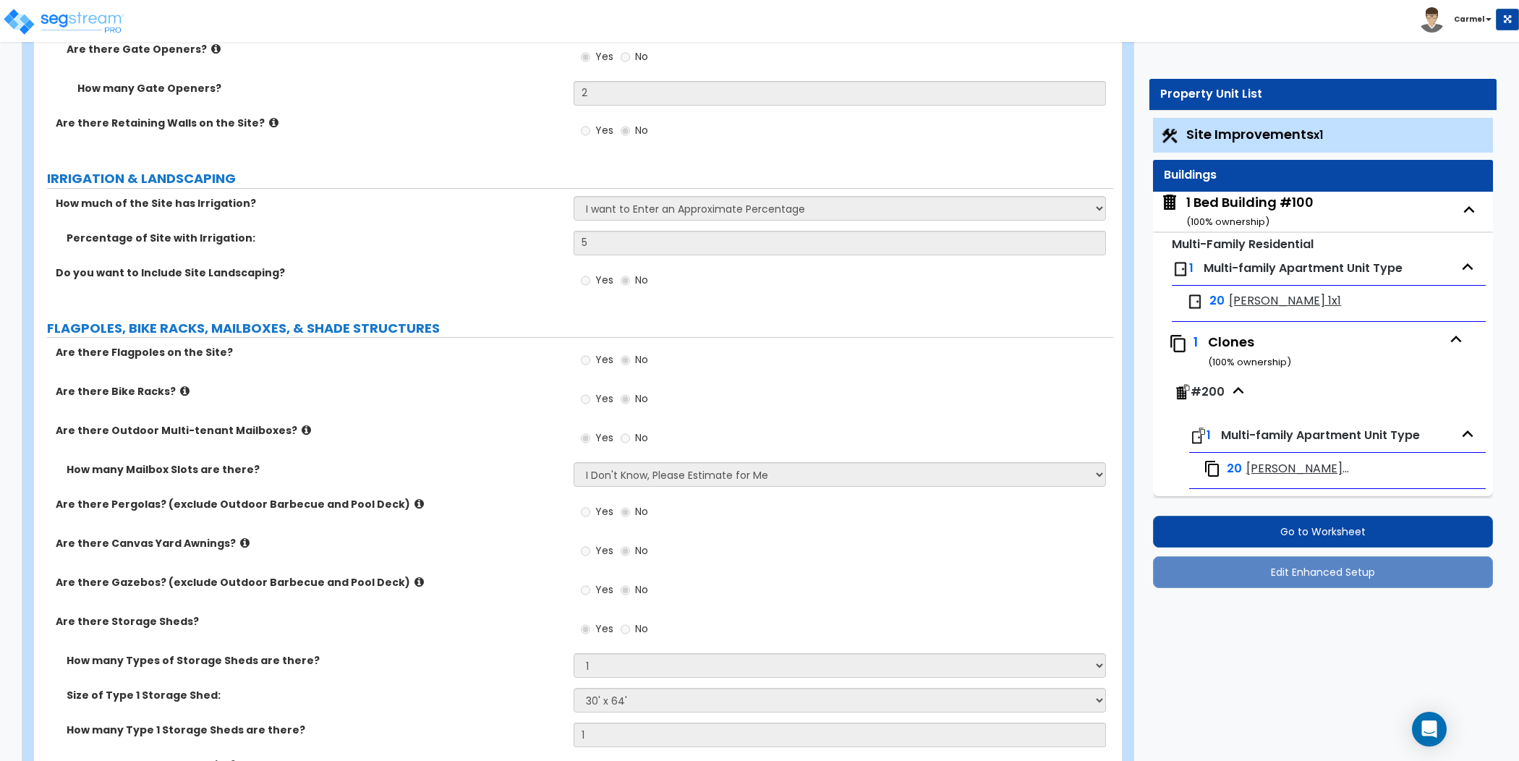
select select "1"
select select "2"
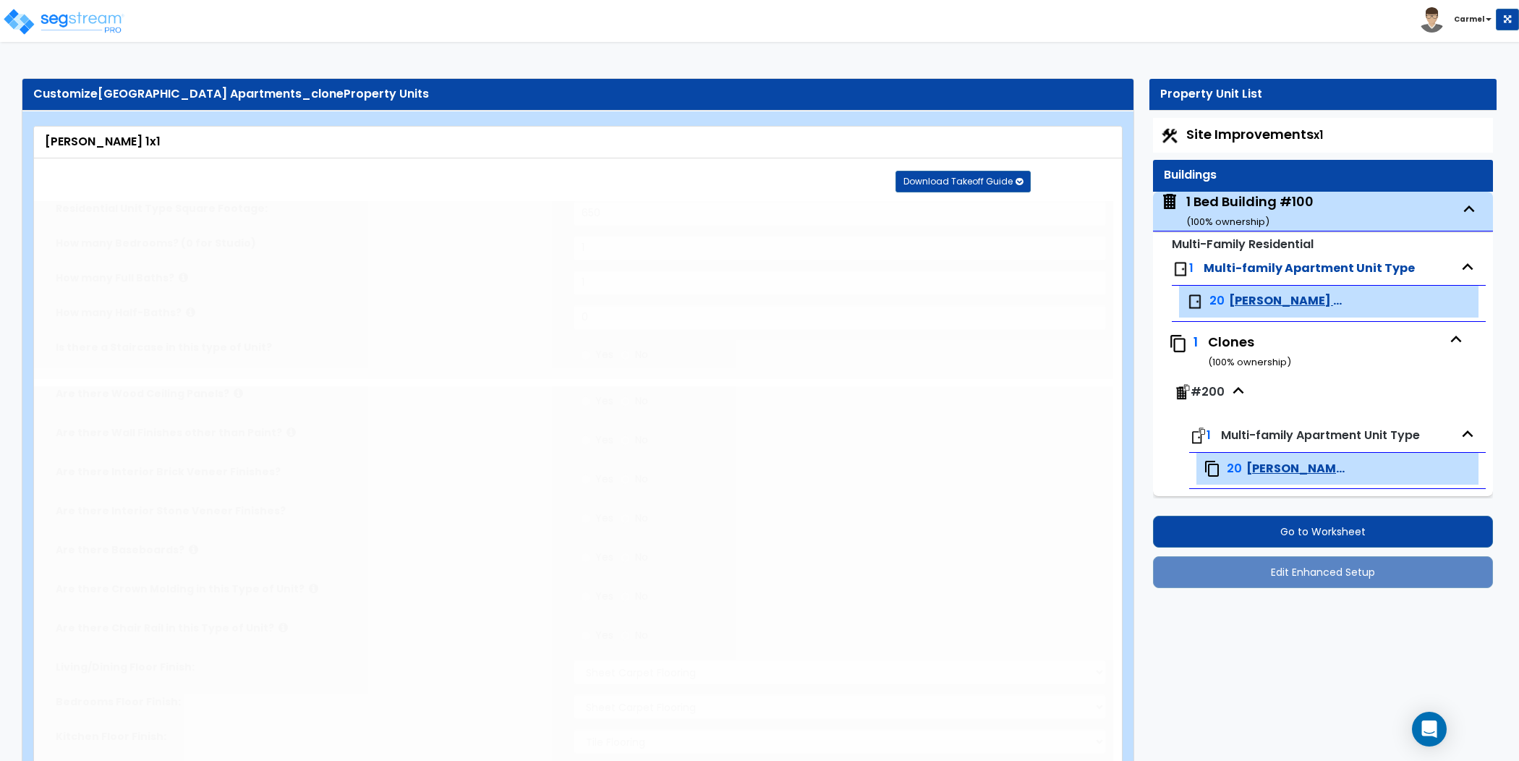
type input "1"
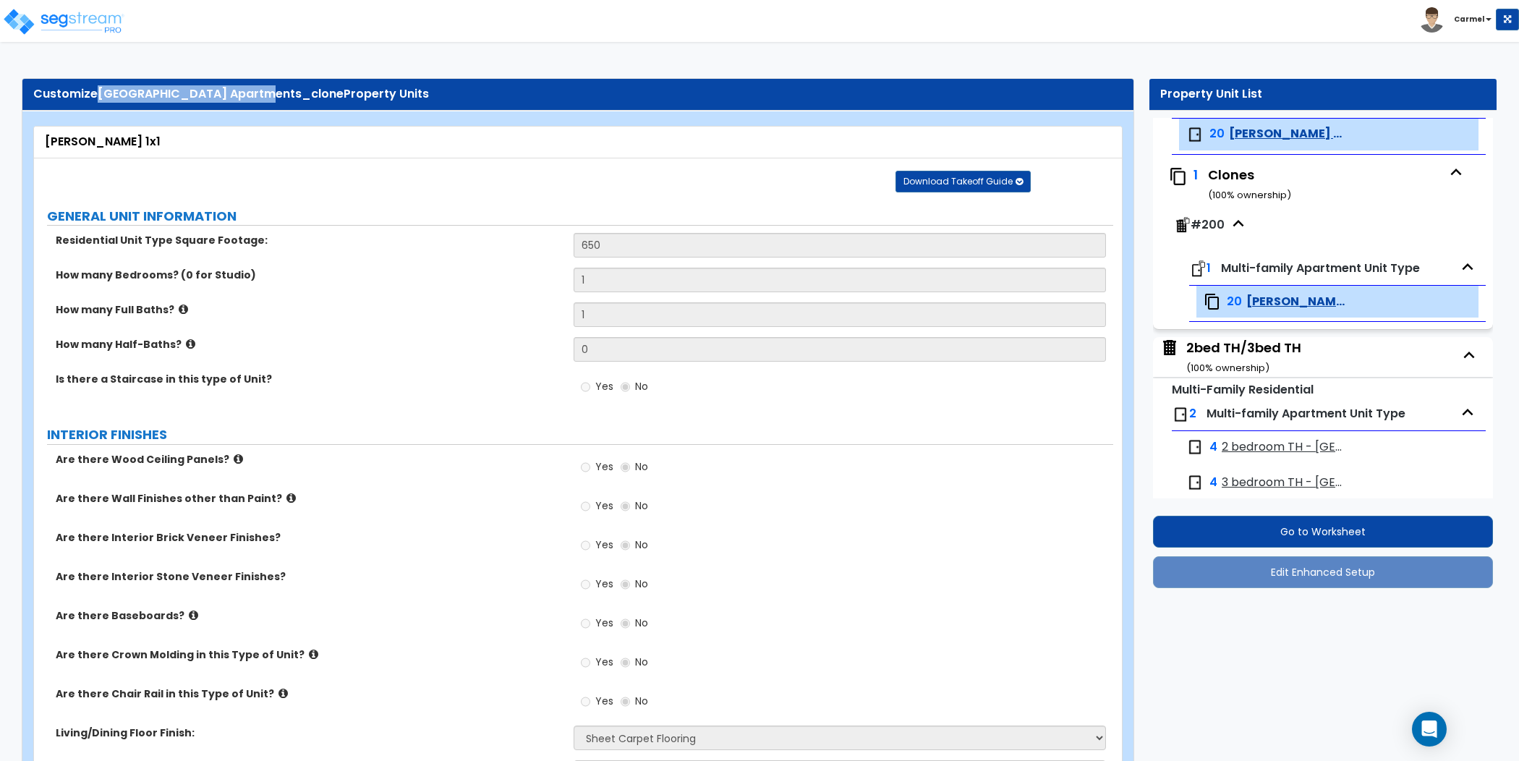
drag, startPoint x: 99, startPoint y: 93, endPoint x: 255, endPoint y: 90, distance: 156.3
click at [255, 90] on span "[GEOGRAPHIC_DATA] Apartments_clone" at bounding box center [221, 93] width 246 height 17
drag, startPoint x: 262, startPoint y: 93, endPoint x: 97, endPoint y: 92, distance: 165.0
click at [97, 92] on div "Customize [GEOGRAPHIC_DATA] Apartments_clone Property Units" at bounding box center [578, 94] width 1090 height 17
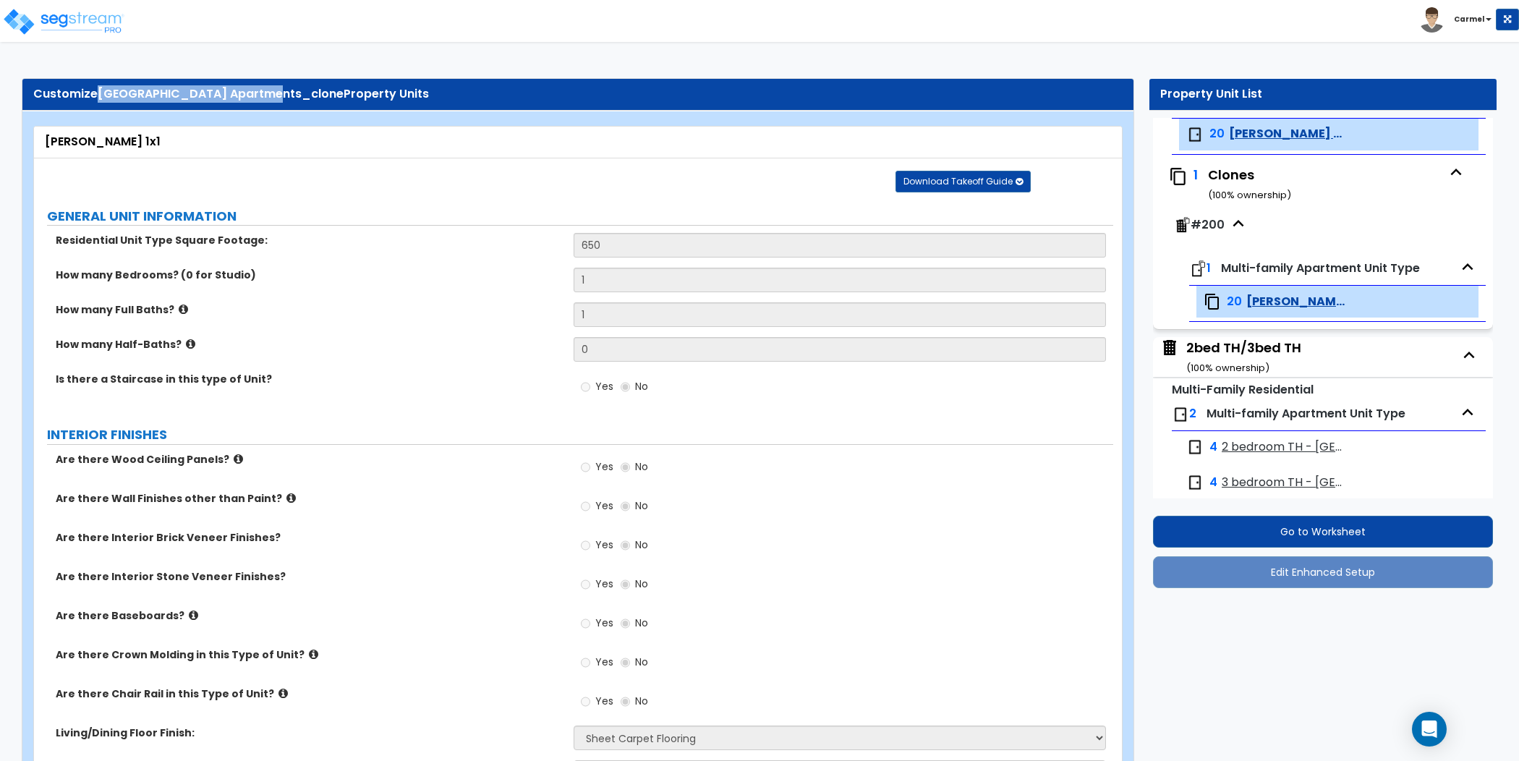
copy div "[GEOGRAPHIC_DATA]"
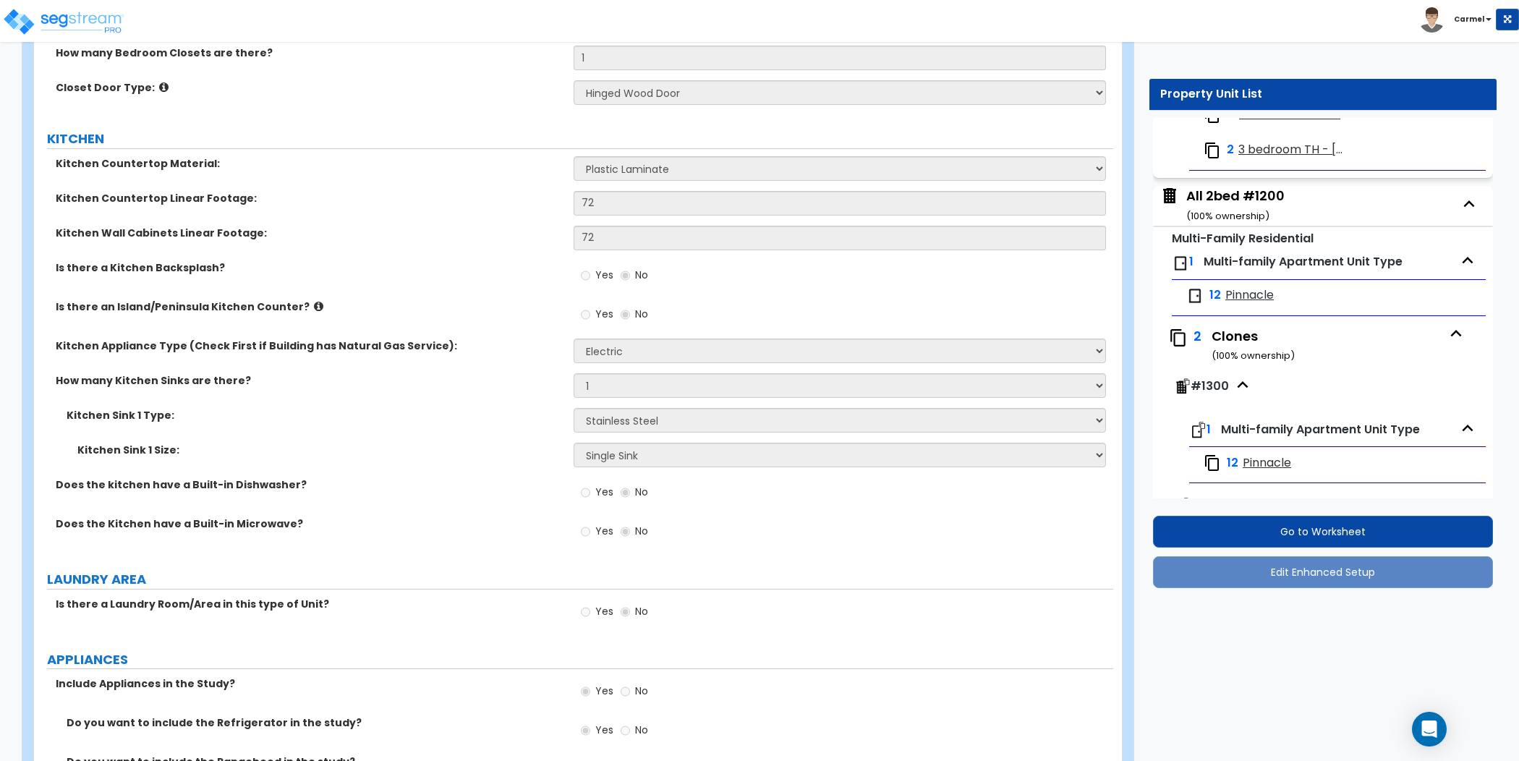
scroll to position [3121, 0]
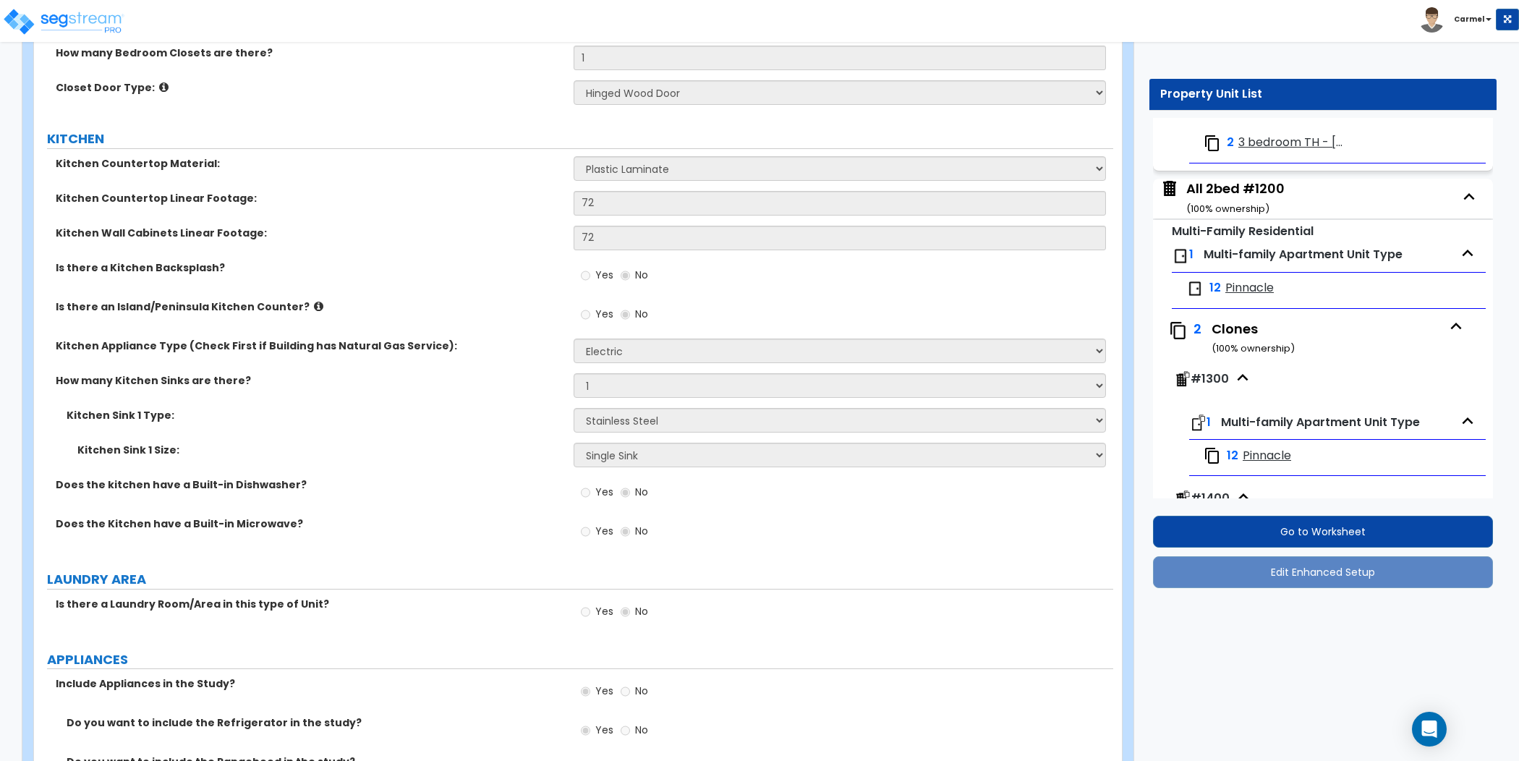
click at [1250, 284] on span "Pinnacle" at bounding box center [1250, 288] width 48 height 17
select select "5"
select select "1"
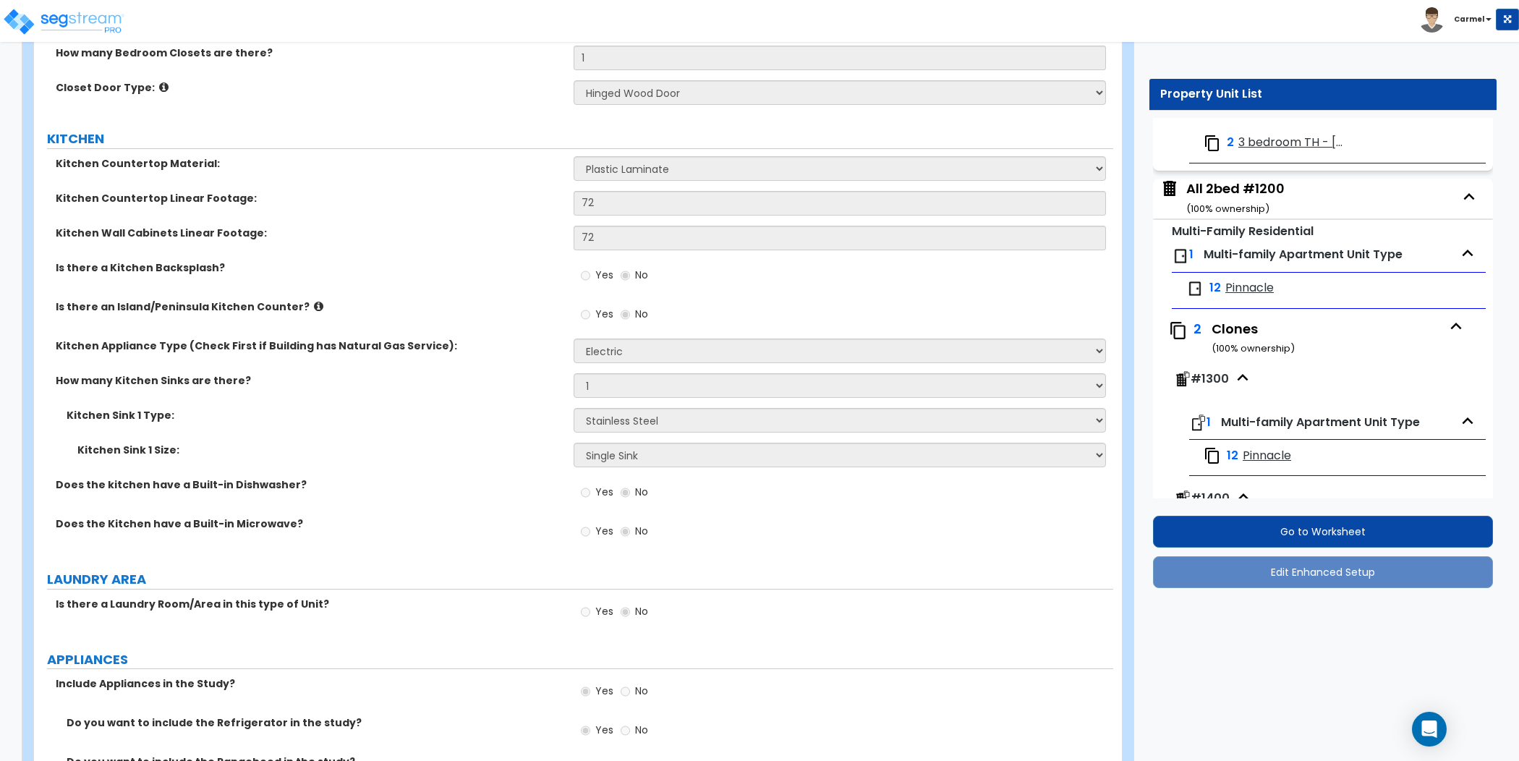
select select "1"
select select "2"
select select "1"
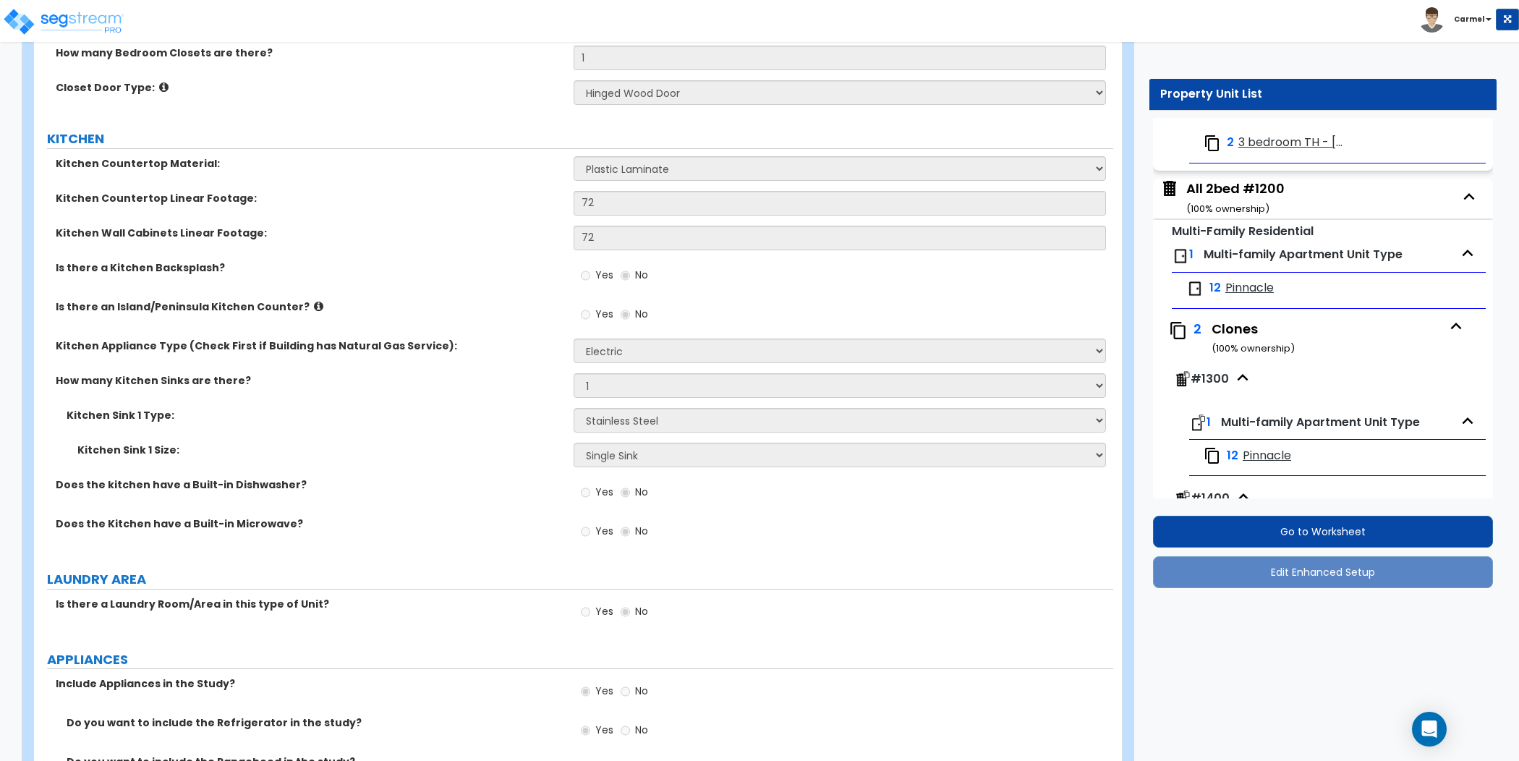
select select "1"
select select "3"
select select "2"
select select "1"
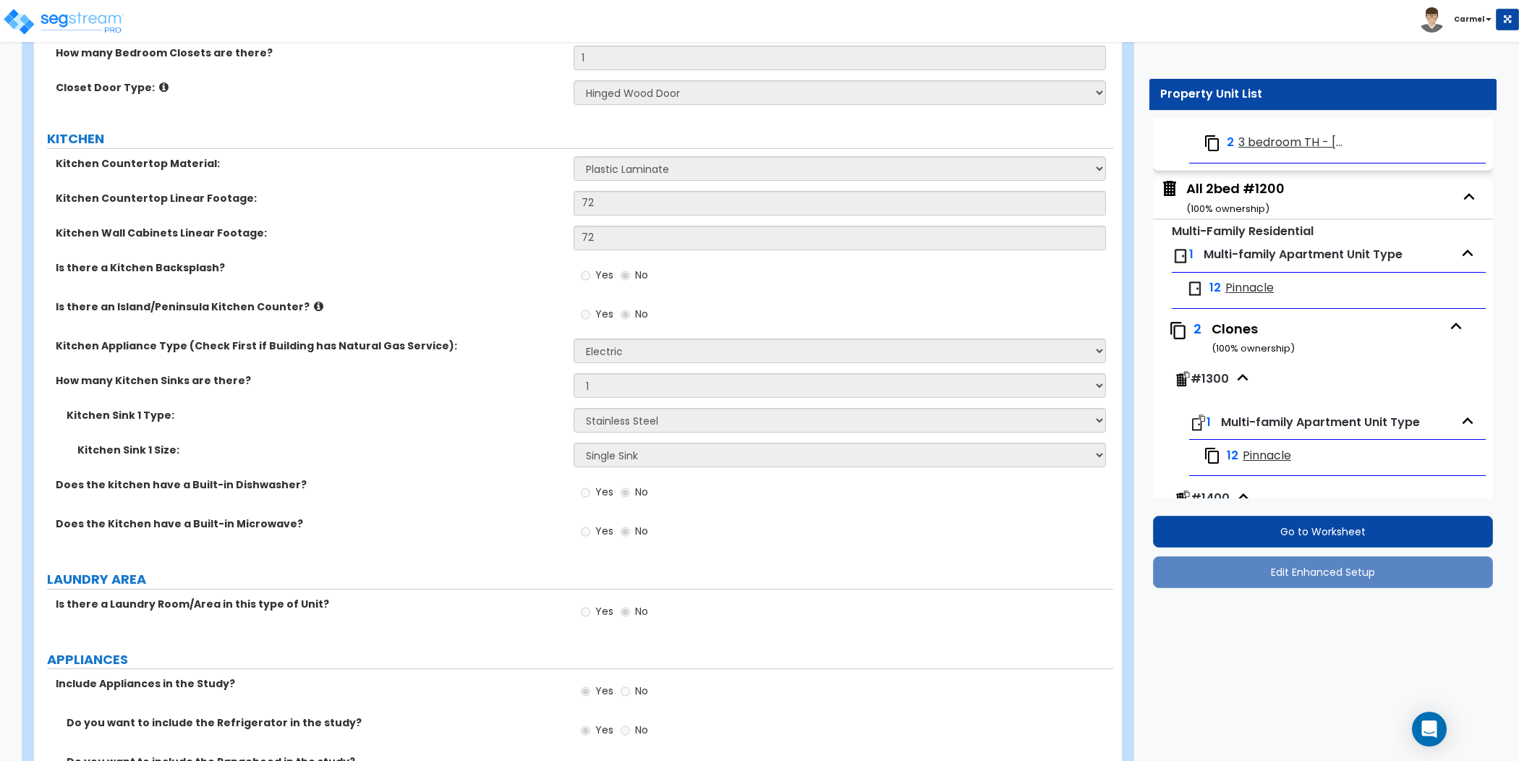
select select "1"
select select "2"
select select "1"
select select "3"
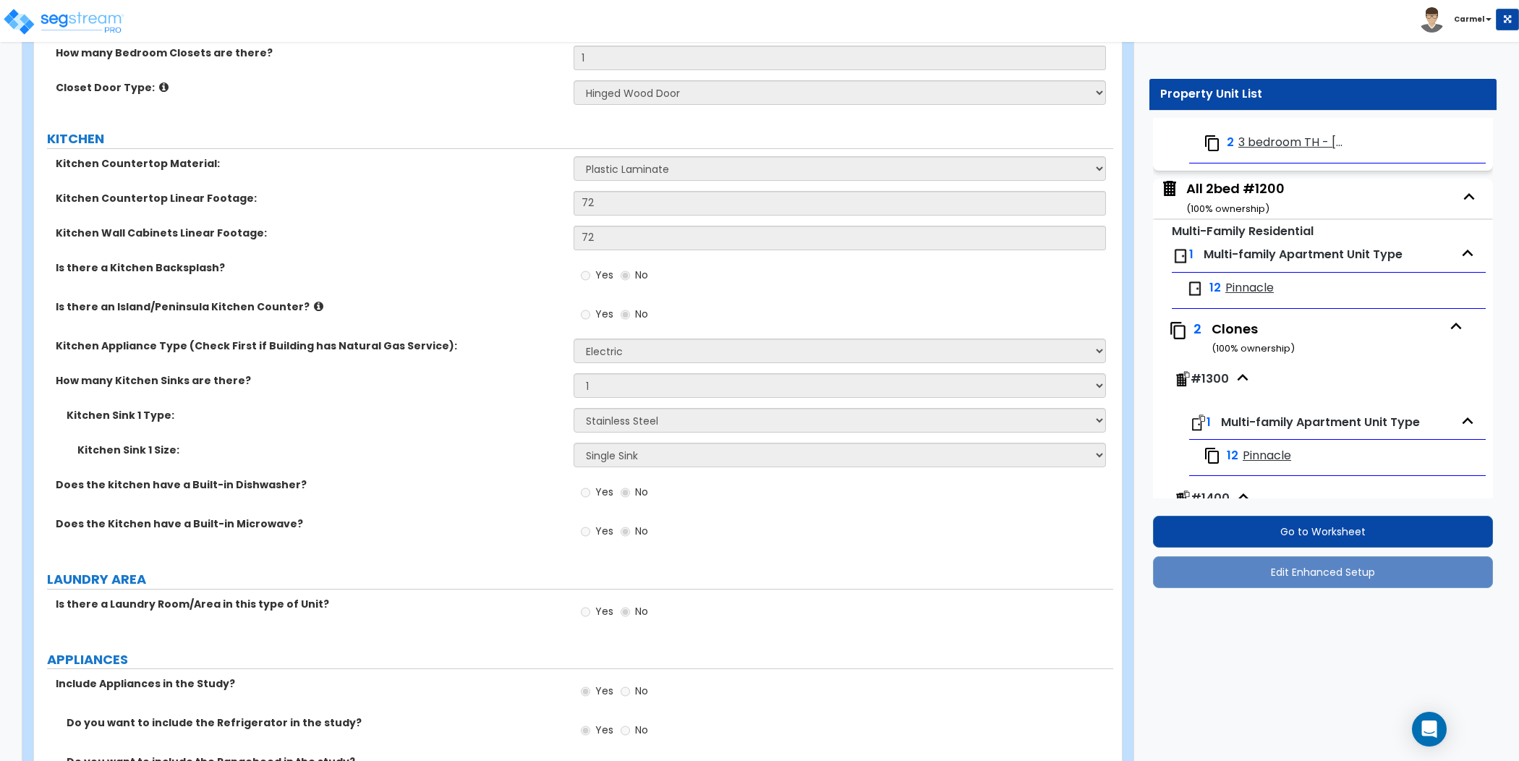
select select "1"
select select "3"
select select "1"
select select "2"
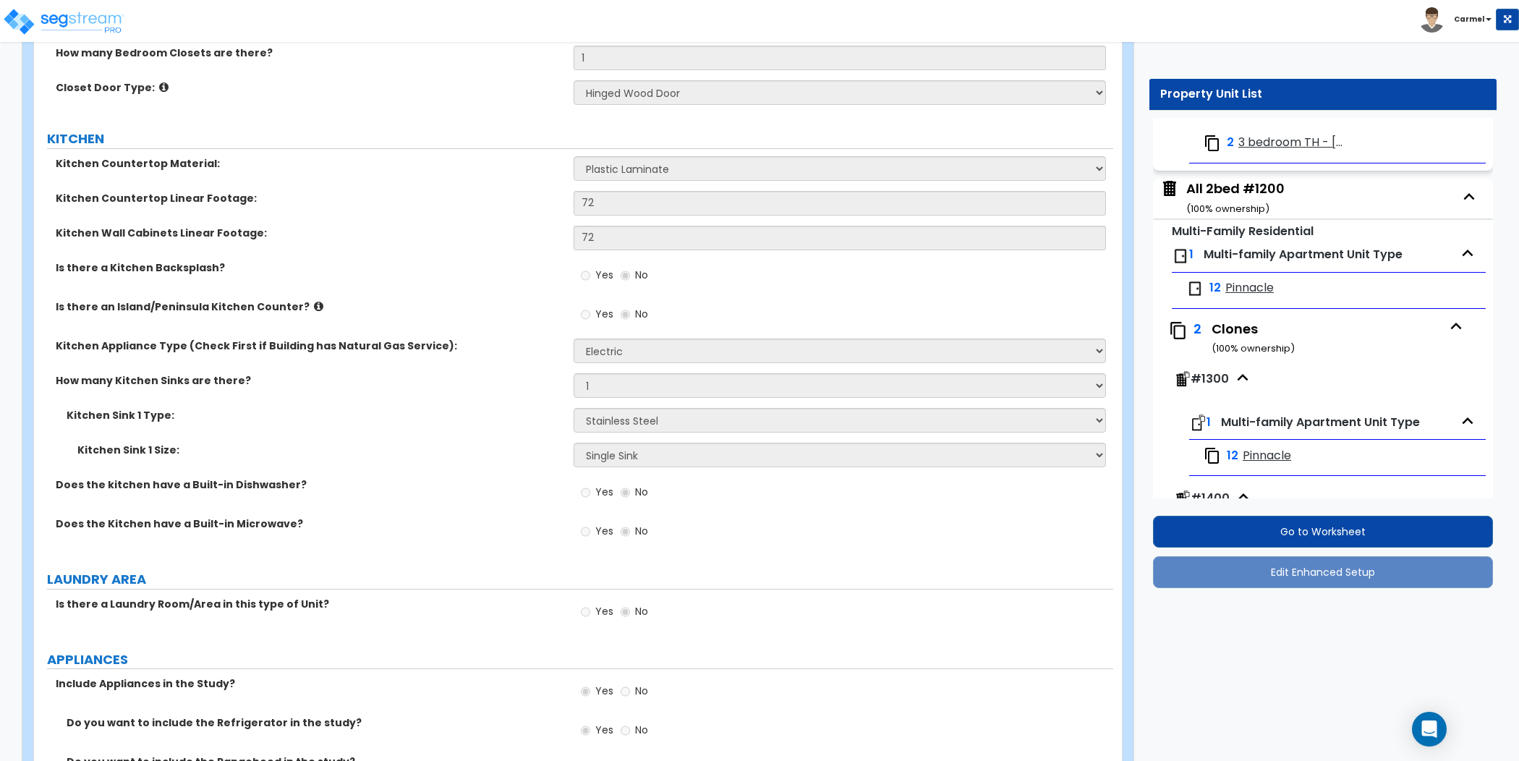
select select "2"
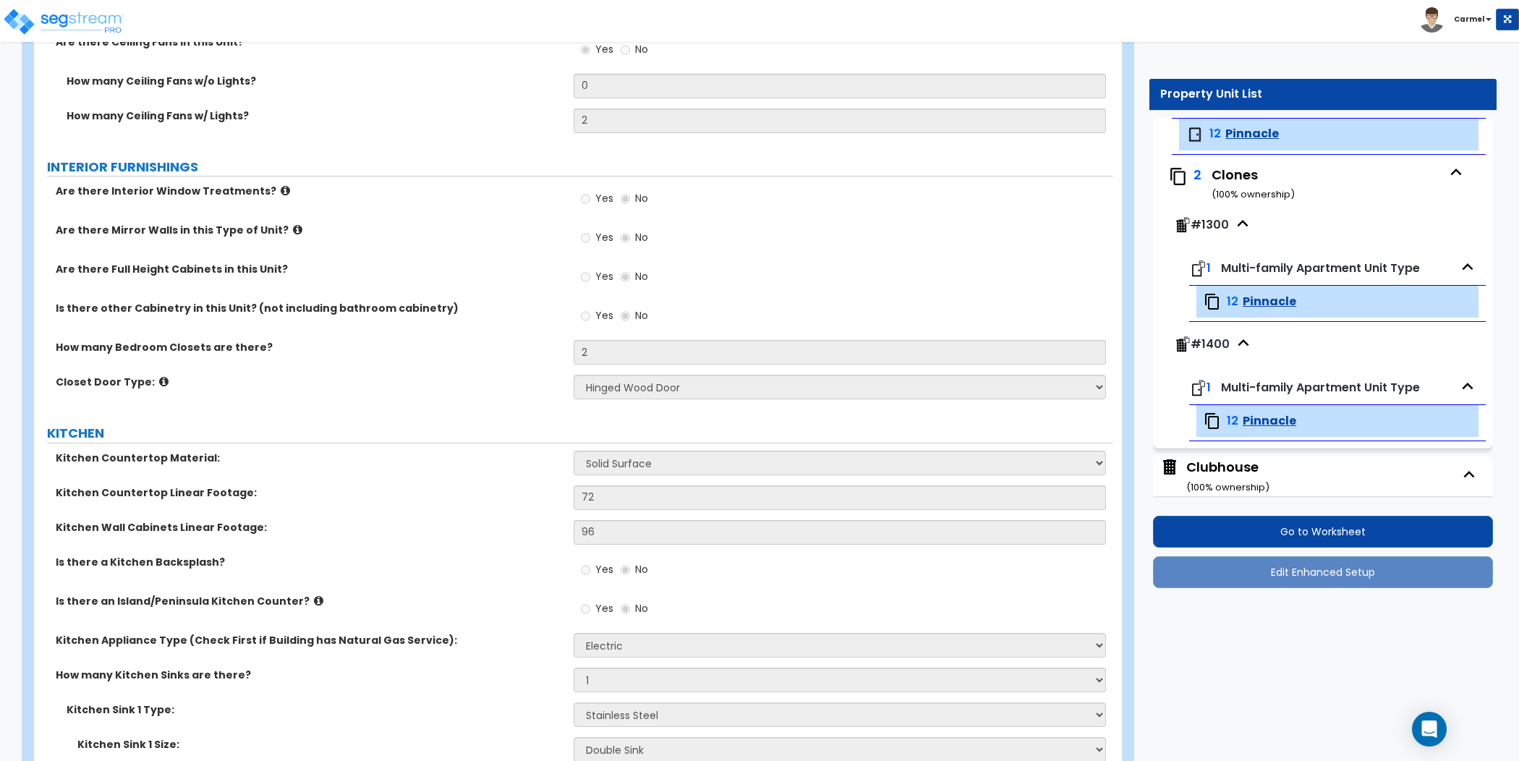
scroll to position [1360, 0]
